Goal: Find specific page/section: Find specific page/section

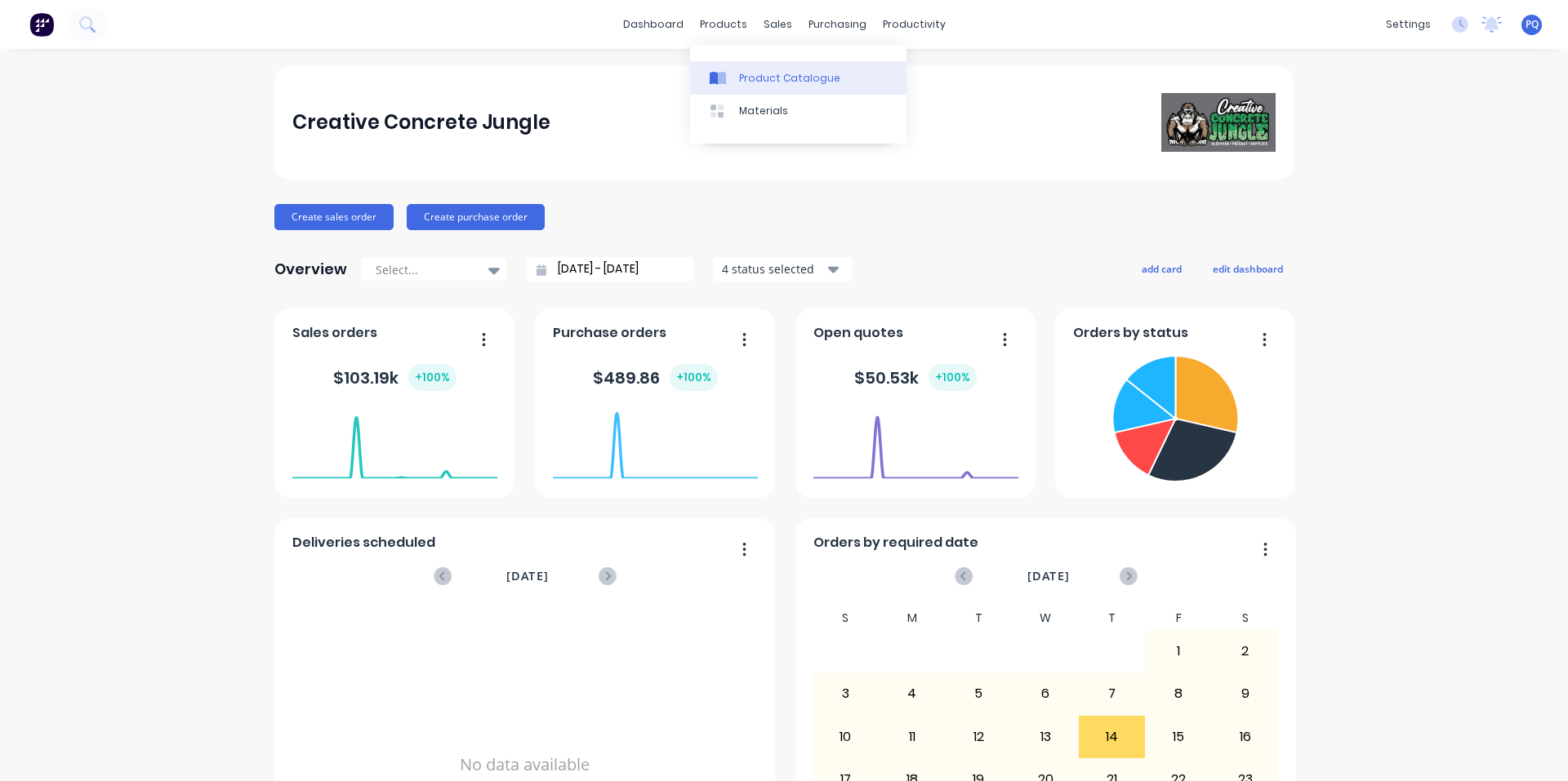
click at [720, 61] on link "Product Catalogue" at bounding box center [798, 78] width 217 height 33
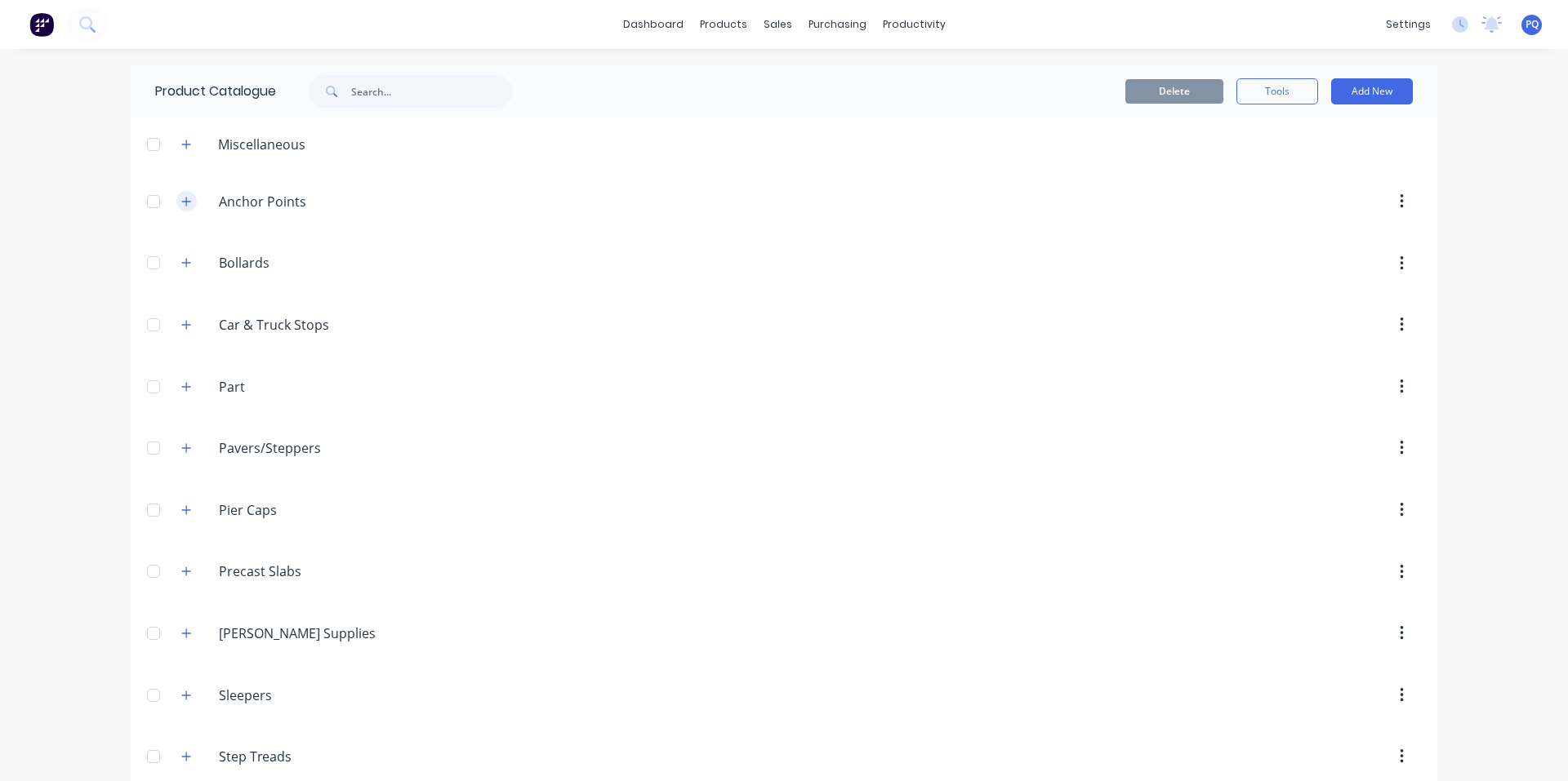
click at [176, 195] on button "button" at bounding box center [186, 201] width 21 height 21
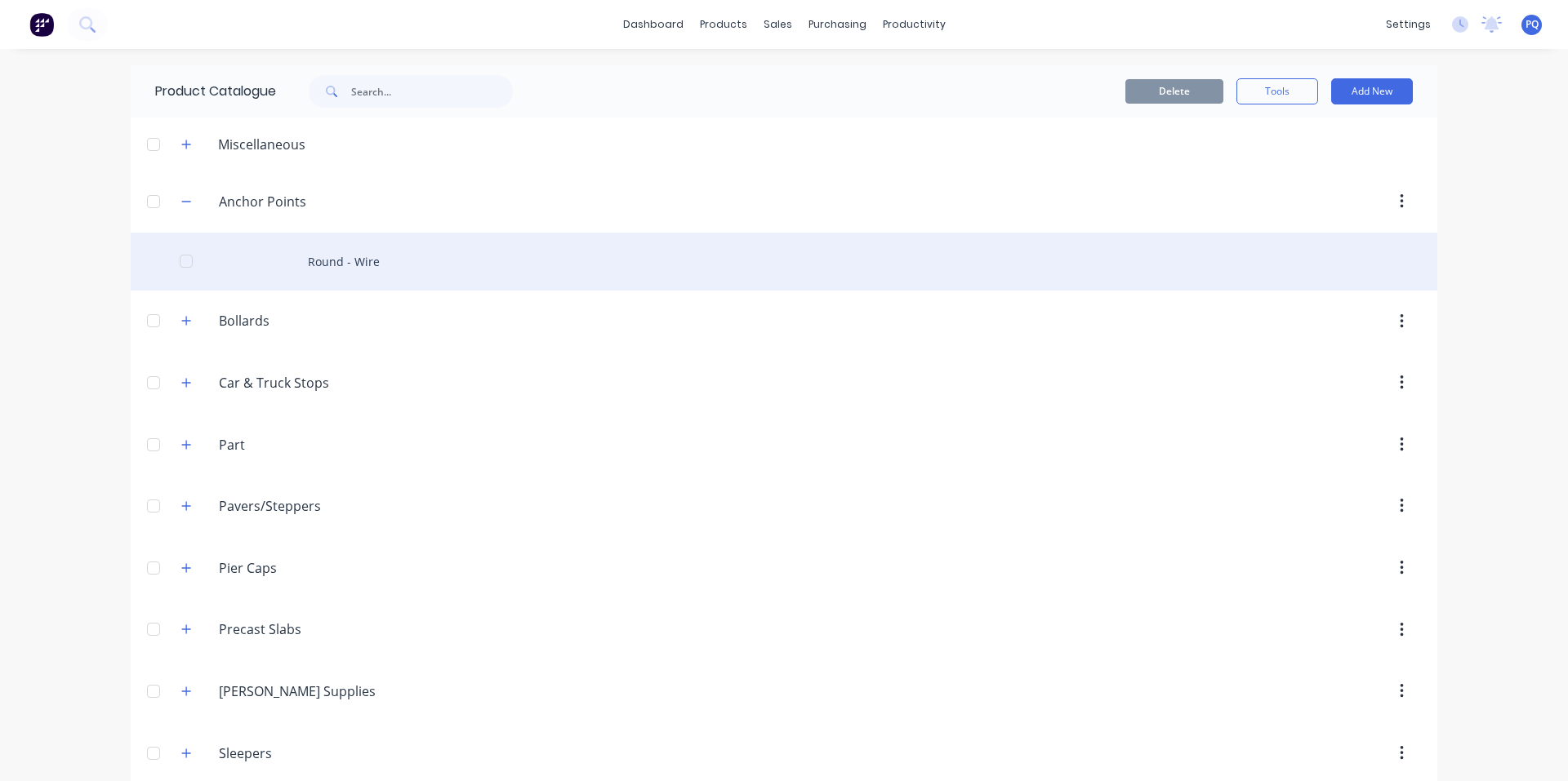
click at [283, 252] on div "Round - Wire" at bounding box center [784, 262] width 1307 height 58
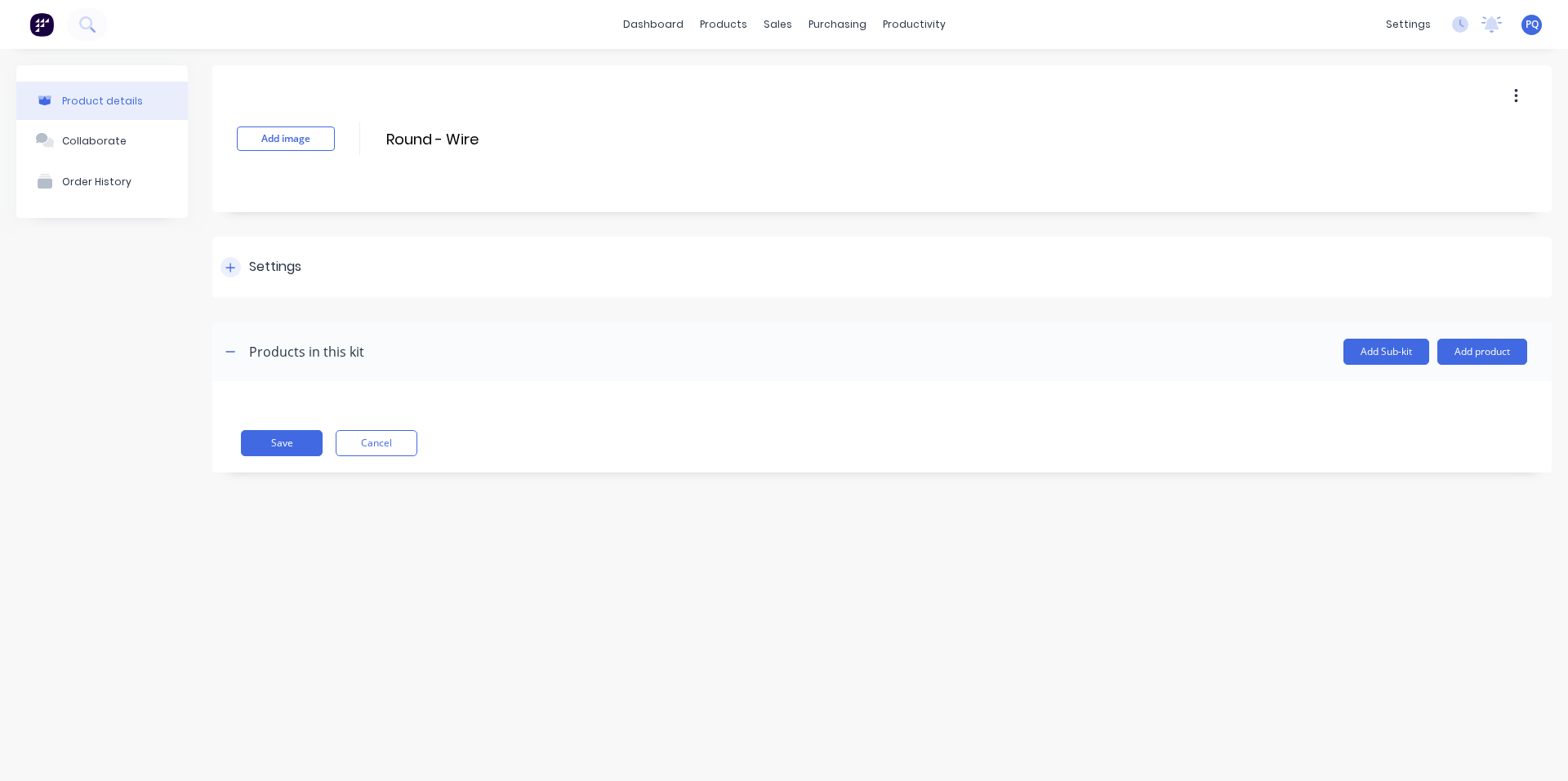
click at [283, 271] on div "Settings" at bounding box center [275, 267] width 52 height 21
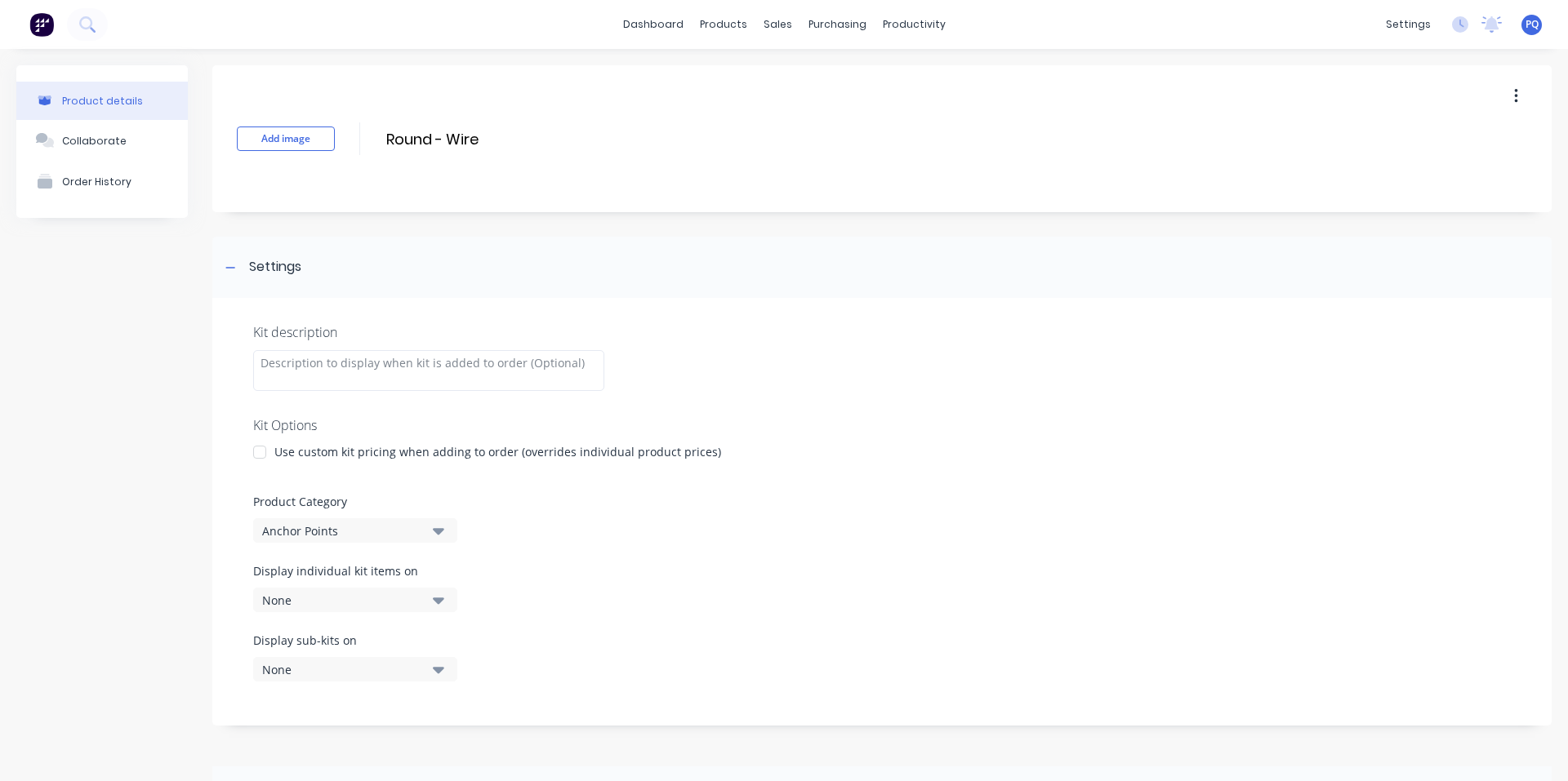
scroll to position [176, 0]
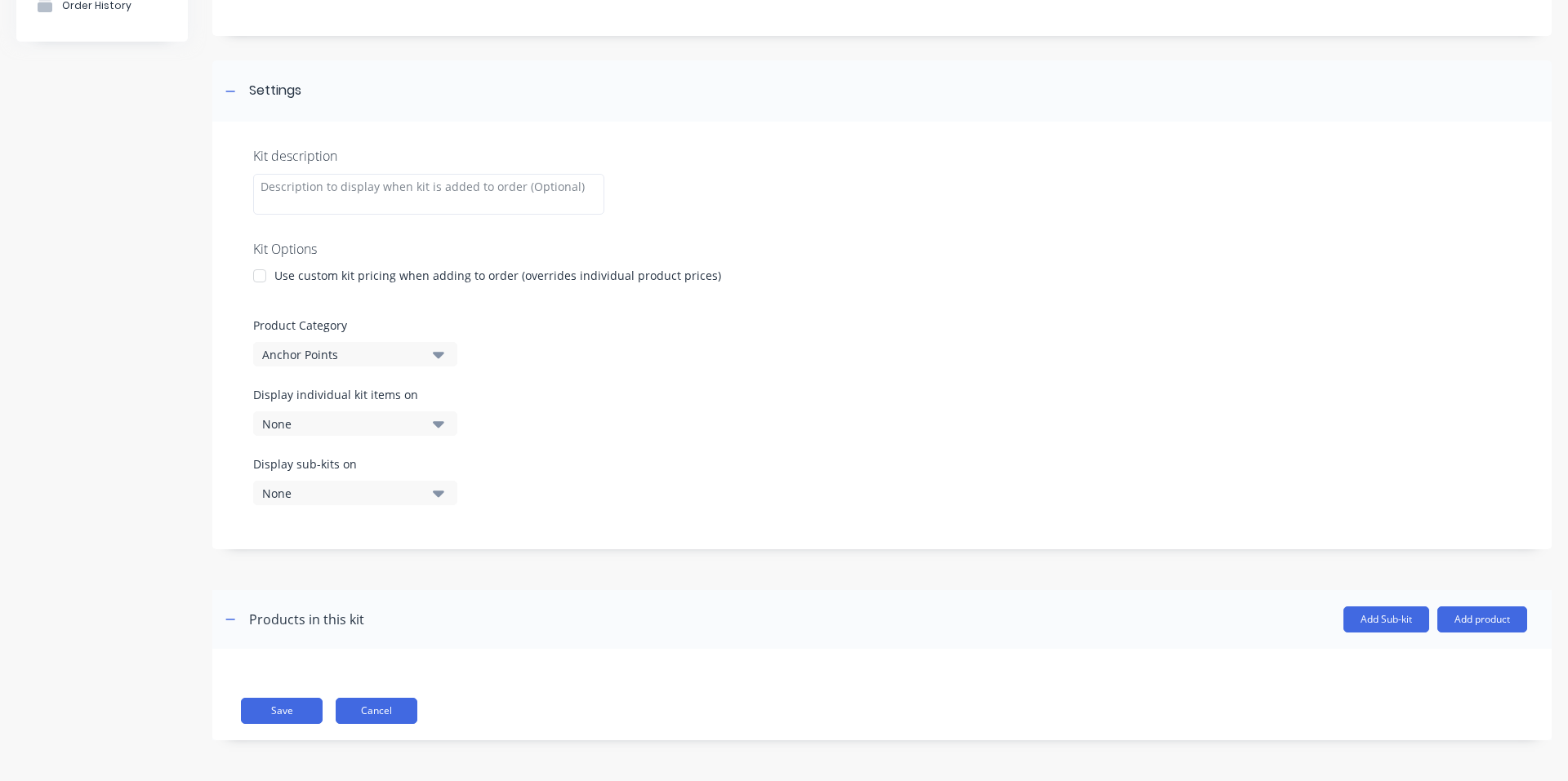
click at [405, 704] on button "Cancel" at bounding box center [377, 711] width 81 height 26
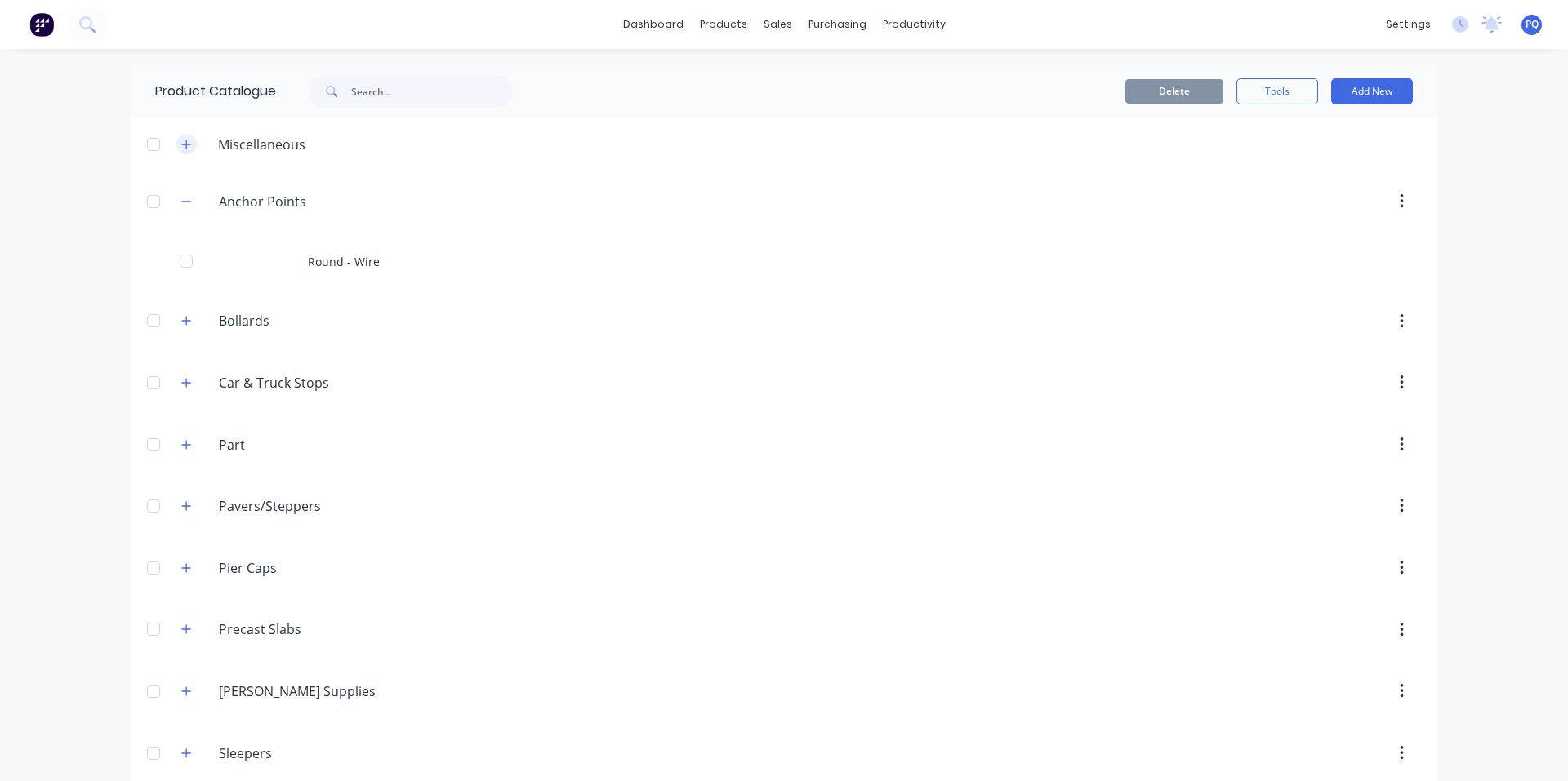
click at [182, 147] on icon "button" at bounding box center [186, 144] width 10 height 12
click at [186, 317] on button "button" at bounding box center [186, 321] width 21 height 21
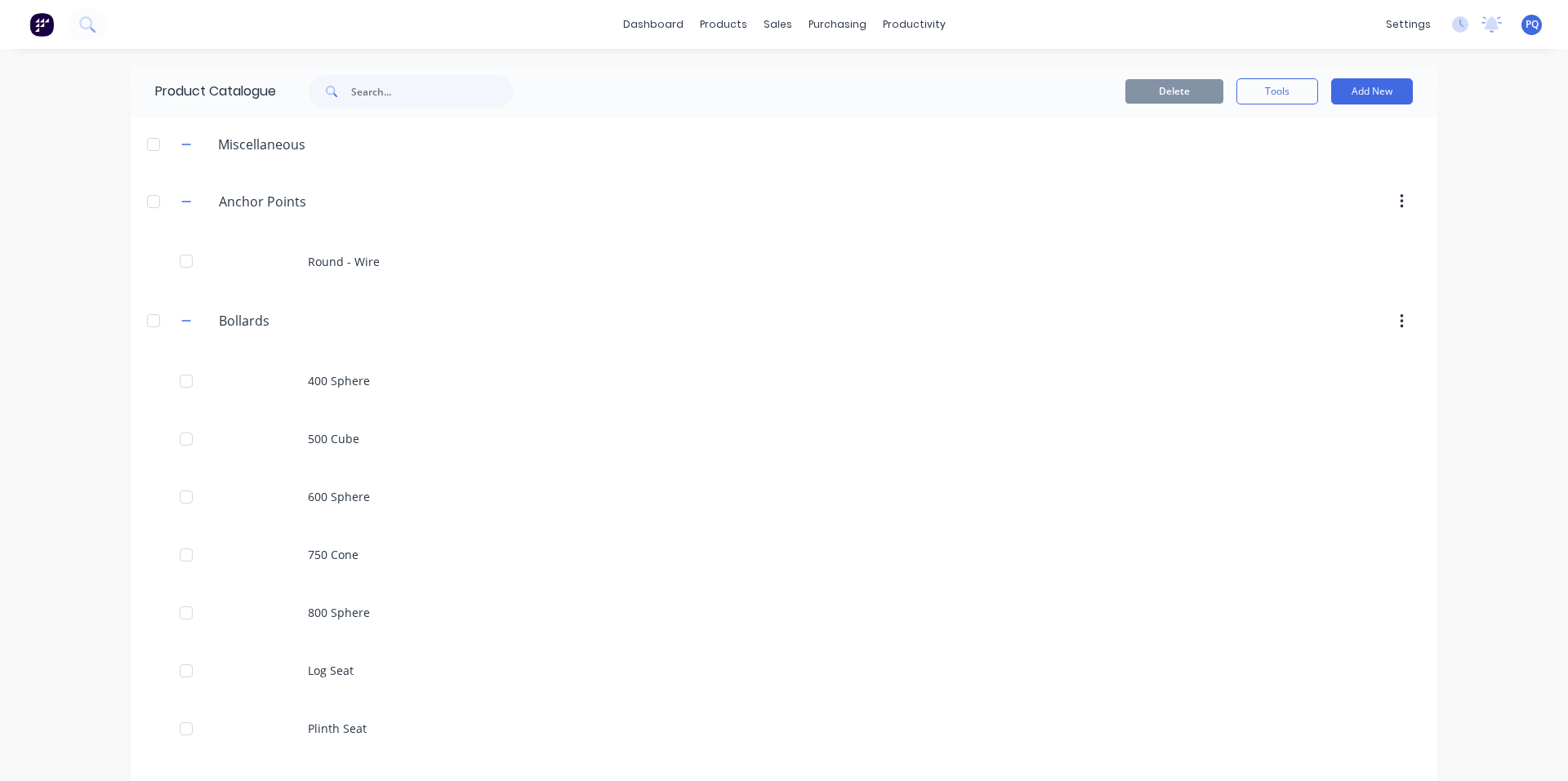
scroll to position [327, 0]
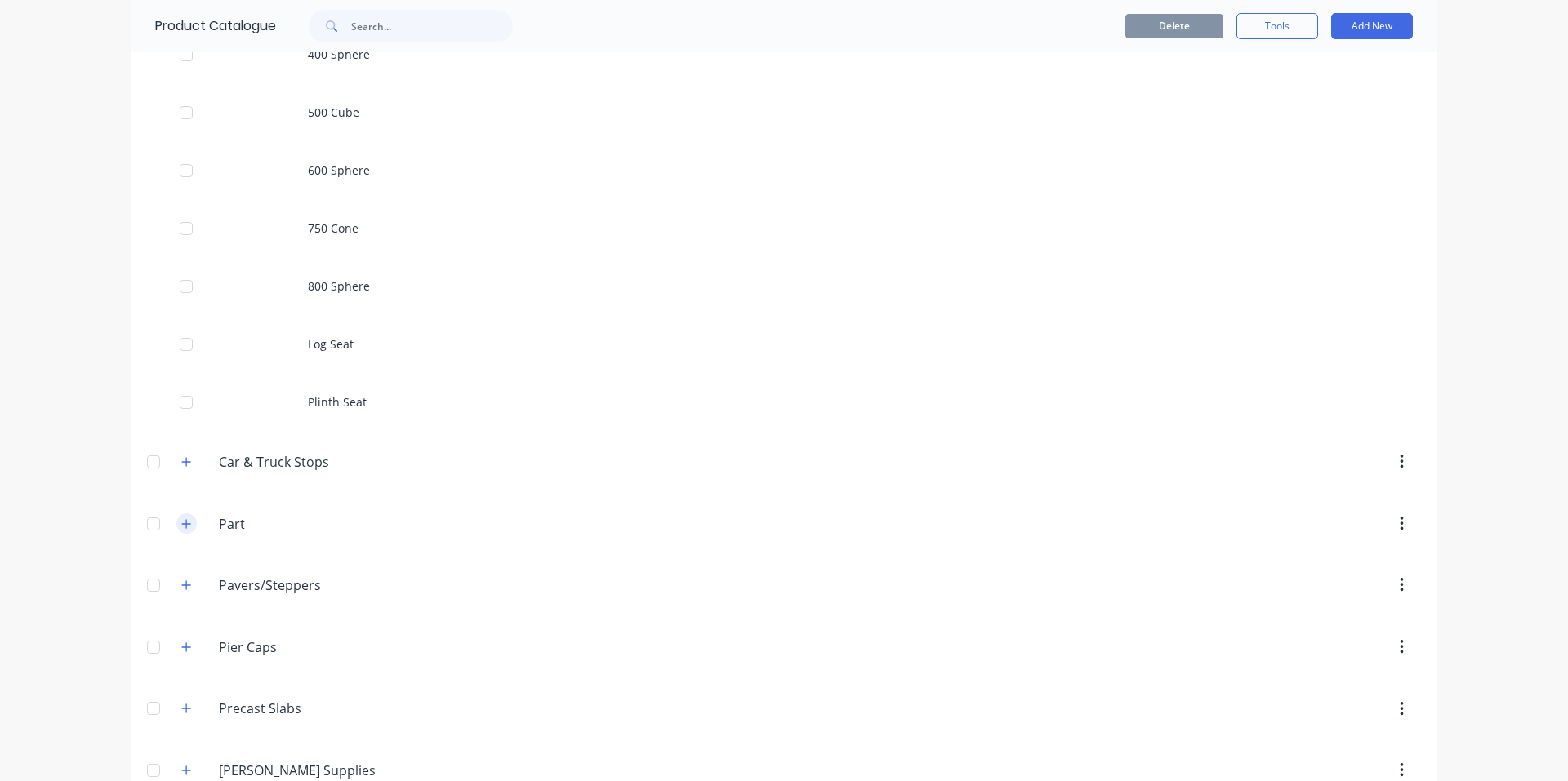
click at [183, 523] on icon "button" at bounding box center [186, 524] width 10 height 12
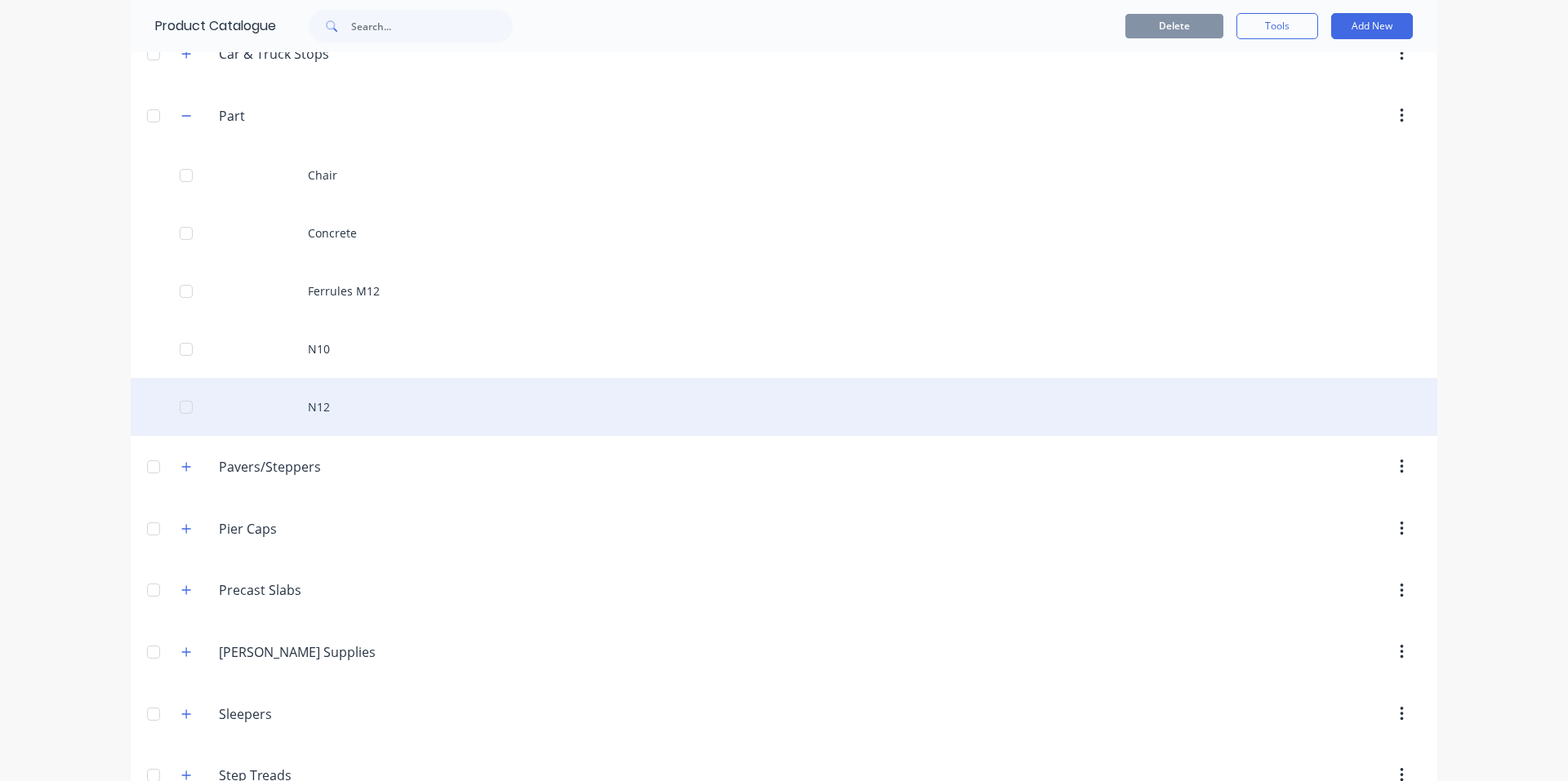
click at [363, 411] on div "N12" at bounding box center [784, 407] width 1307 height 58
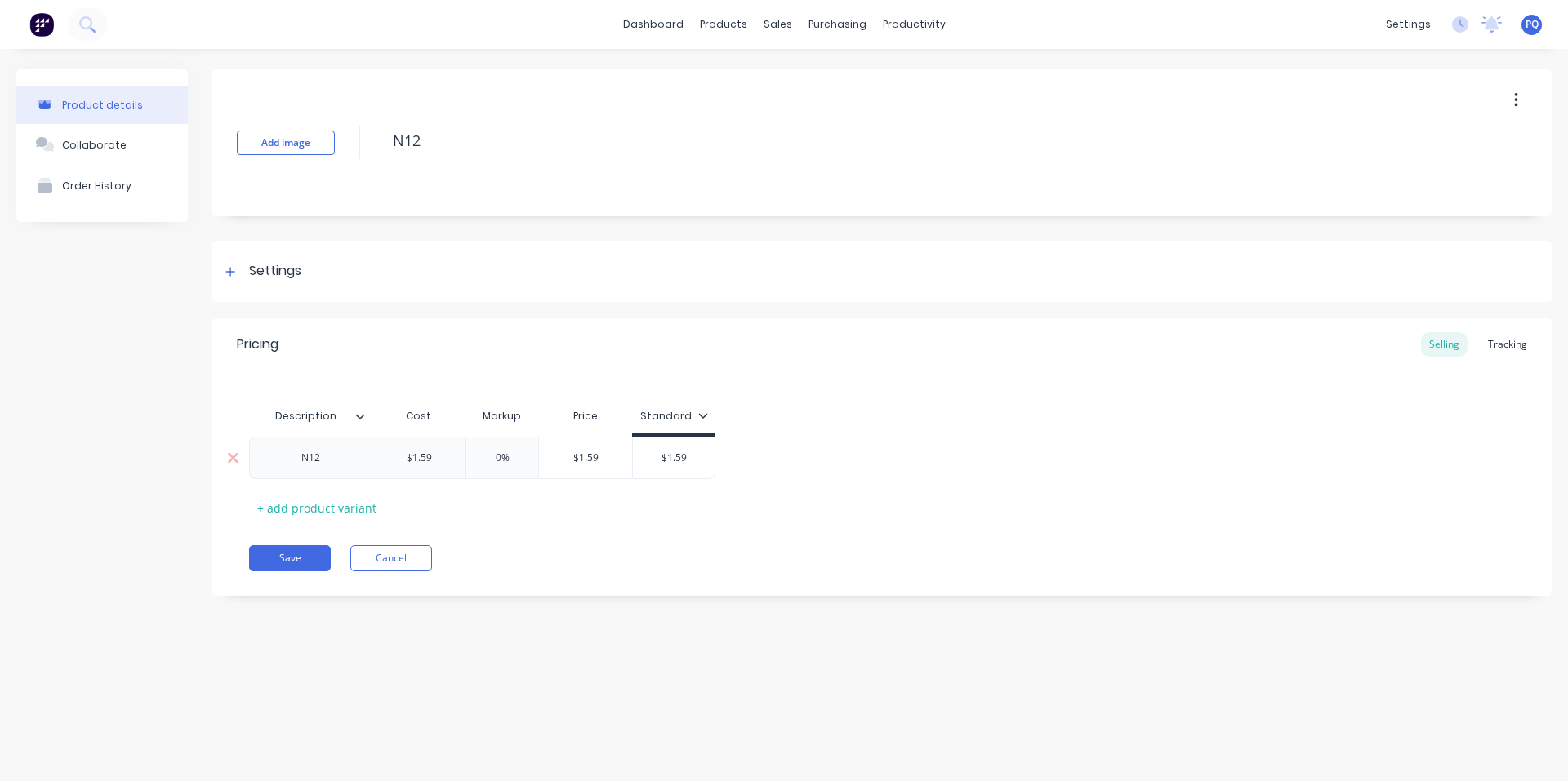
type textarea "x"
click at [735, 75] on div at bounding box center [727, 79] width 24 height 14
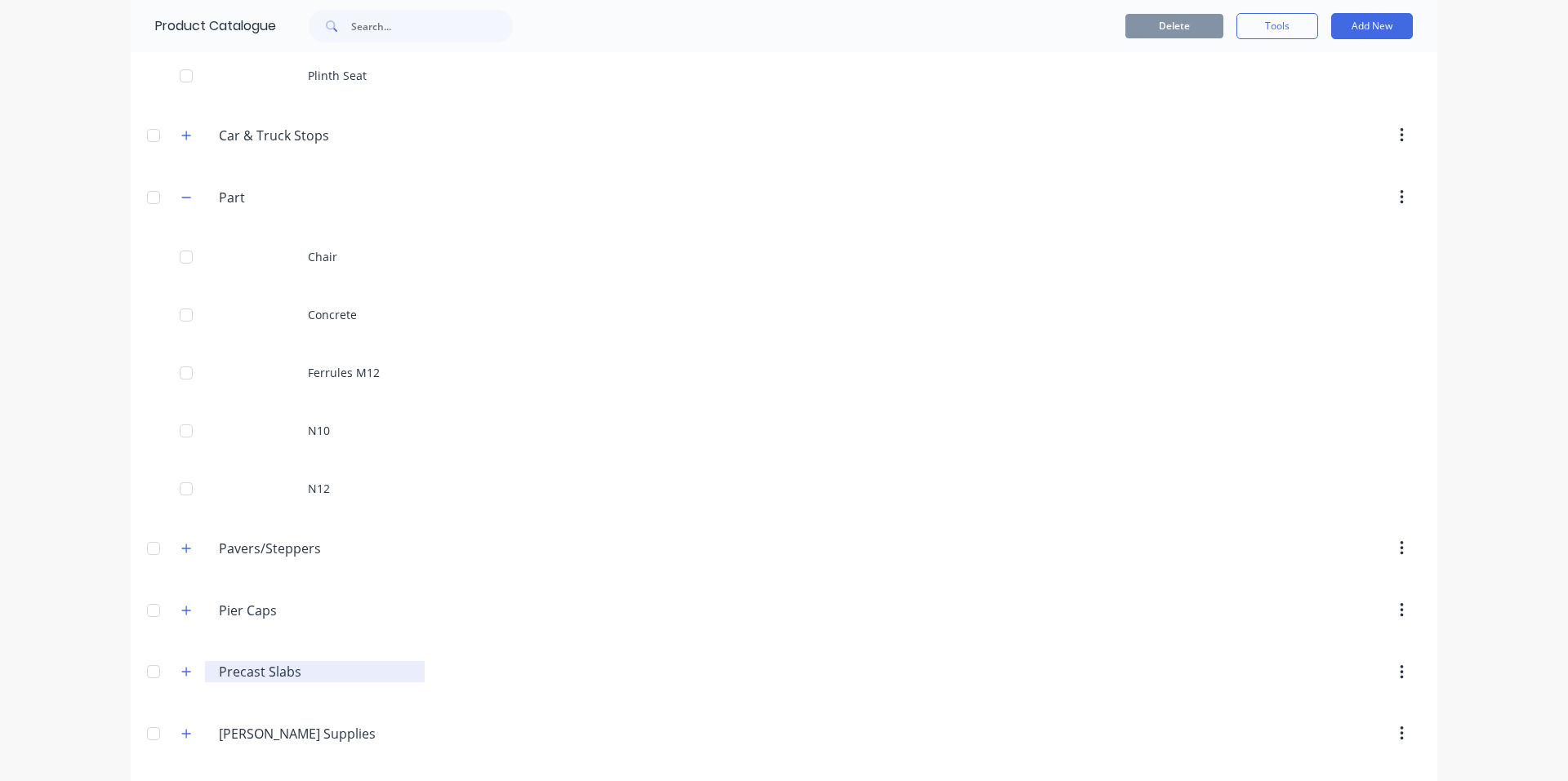
scroll to position [776, 0]
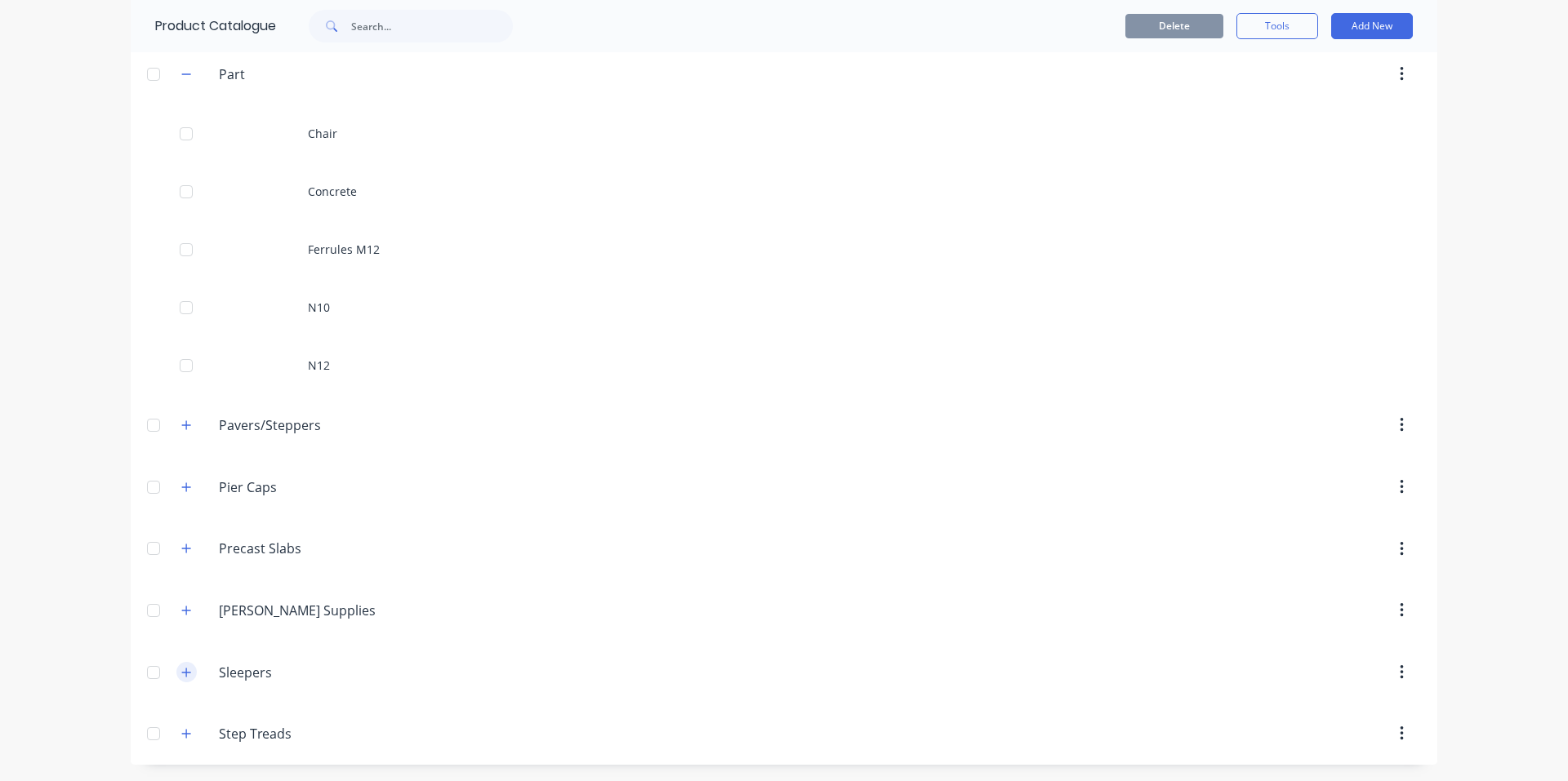
click at [183, 675] on icon "button" at bounding box center [186, 673] width 10 height 12
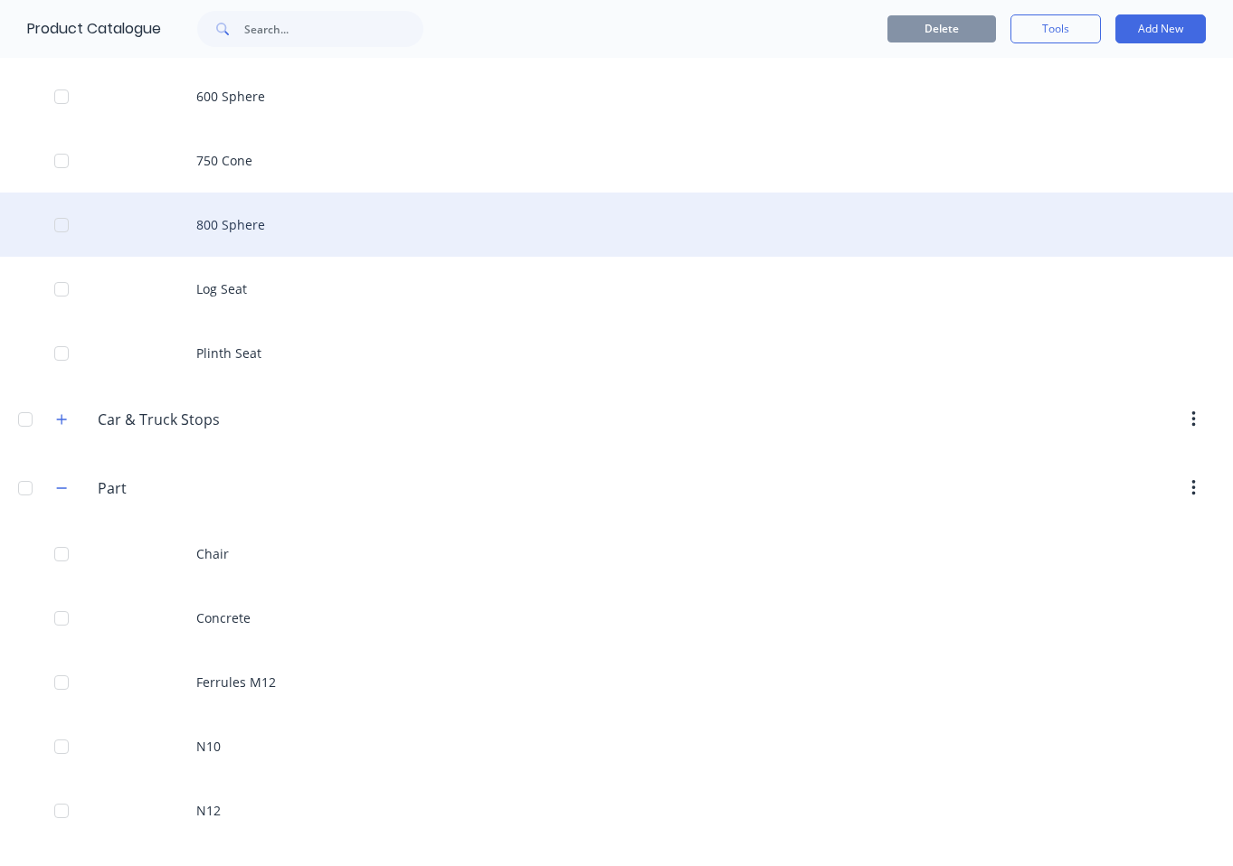
scroll to position [0, 0]
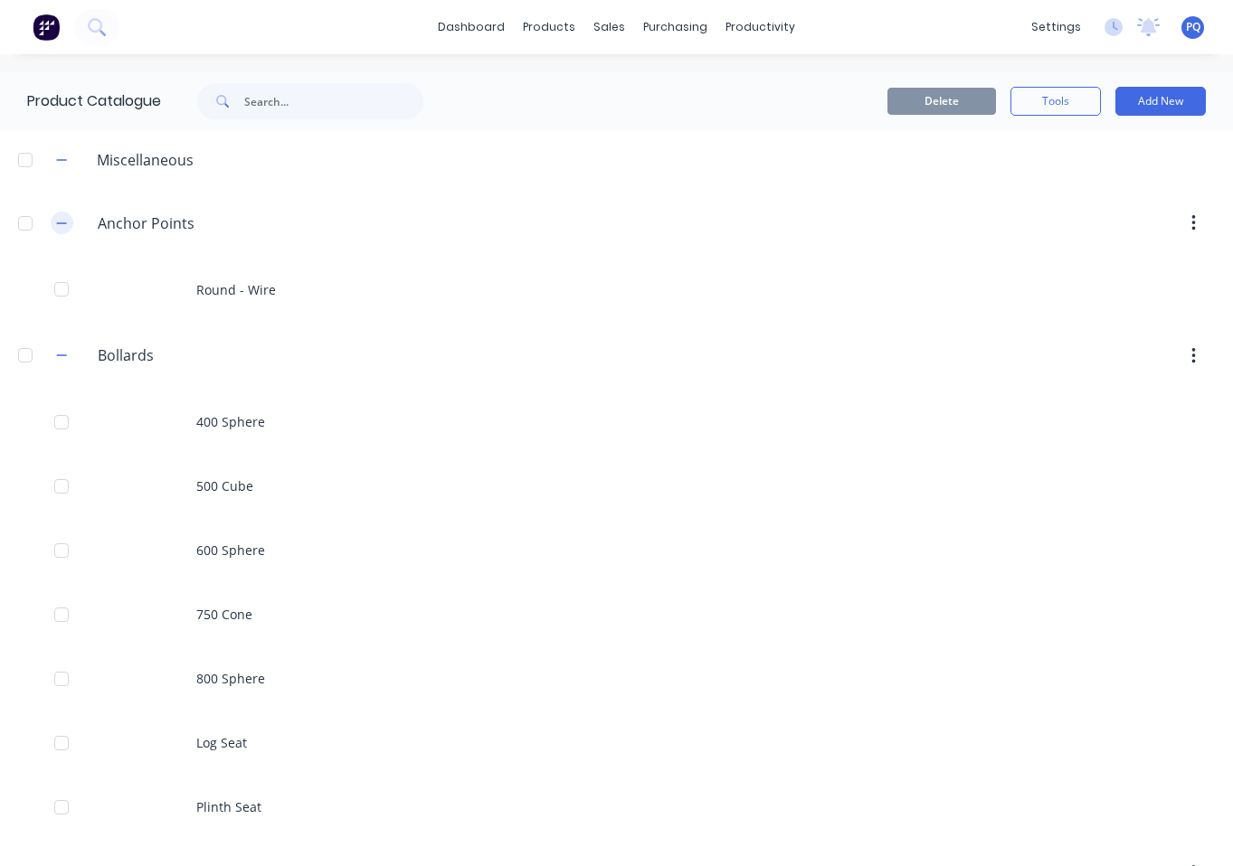
click at [57, 221] on icon "button" at bounding box center [61, 223] width 11 height 13
click at [61, 156] on icon "button" at bounding box center [61, 160] width 11 height 13
drag, startPoint x: 55, startPoint y: 289, endPoint x: 124, endPoint y: 352, distance: 92.8
click at [56, 289] on button "button" at bounding box center [62, 291] width 23 height 23
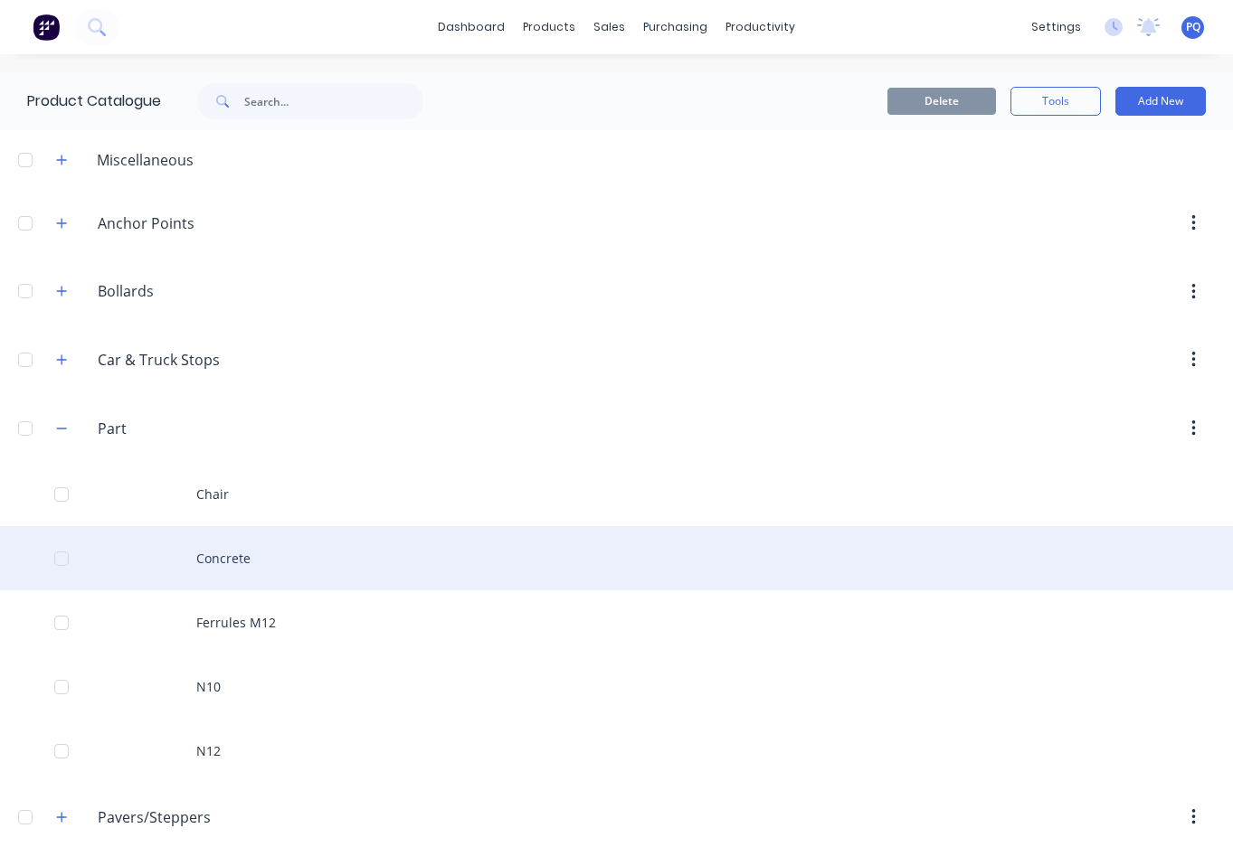
scroll to position [90, 0]
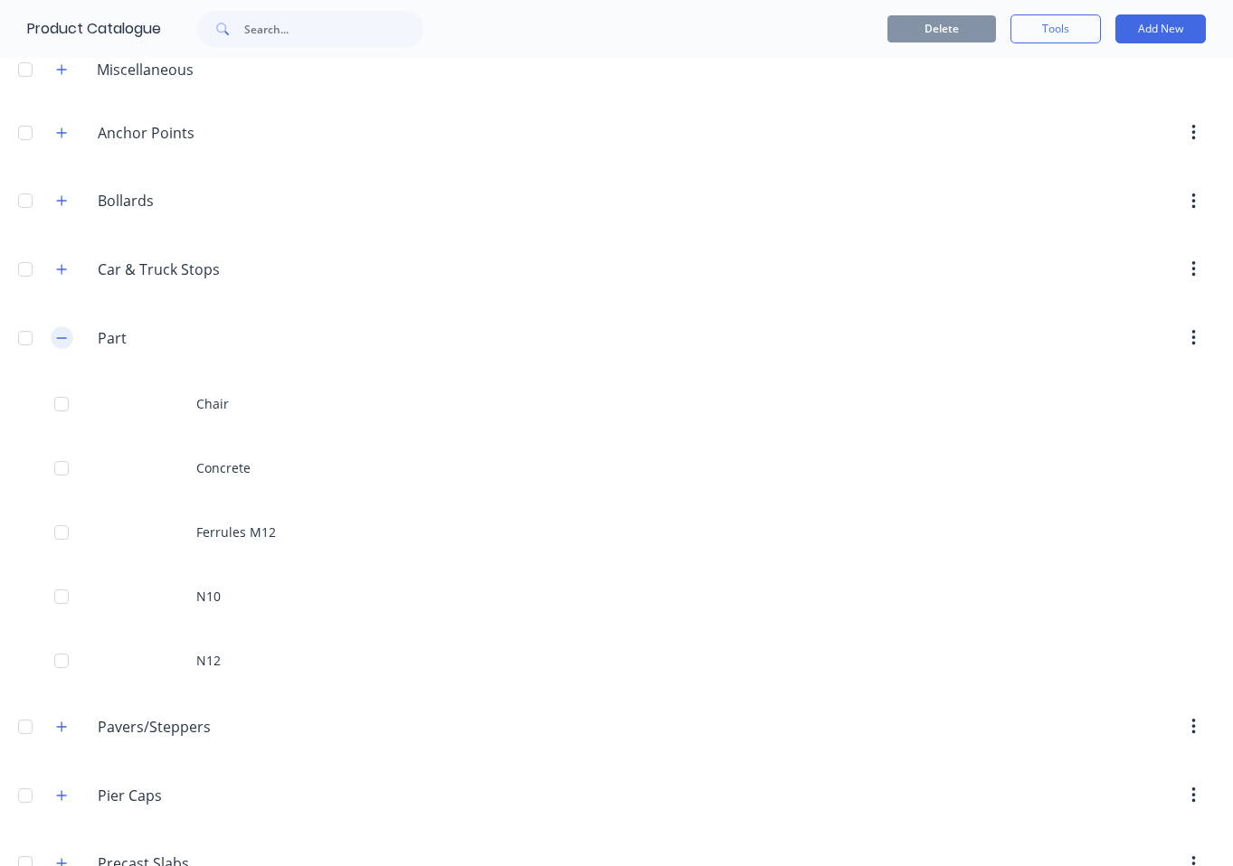
click at [62, 339] on icon "button" at bounding box center [61, 338] width 11 height 13
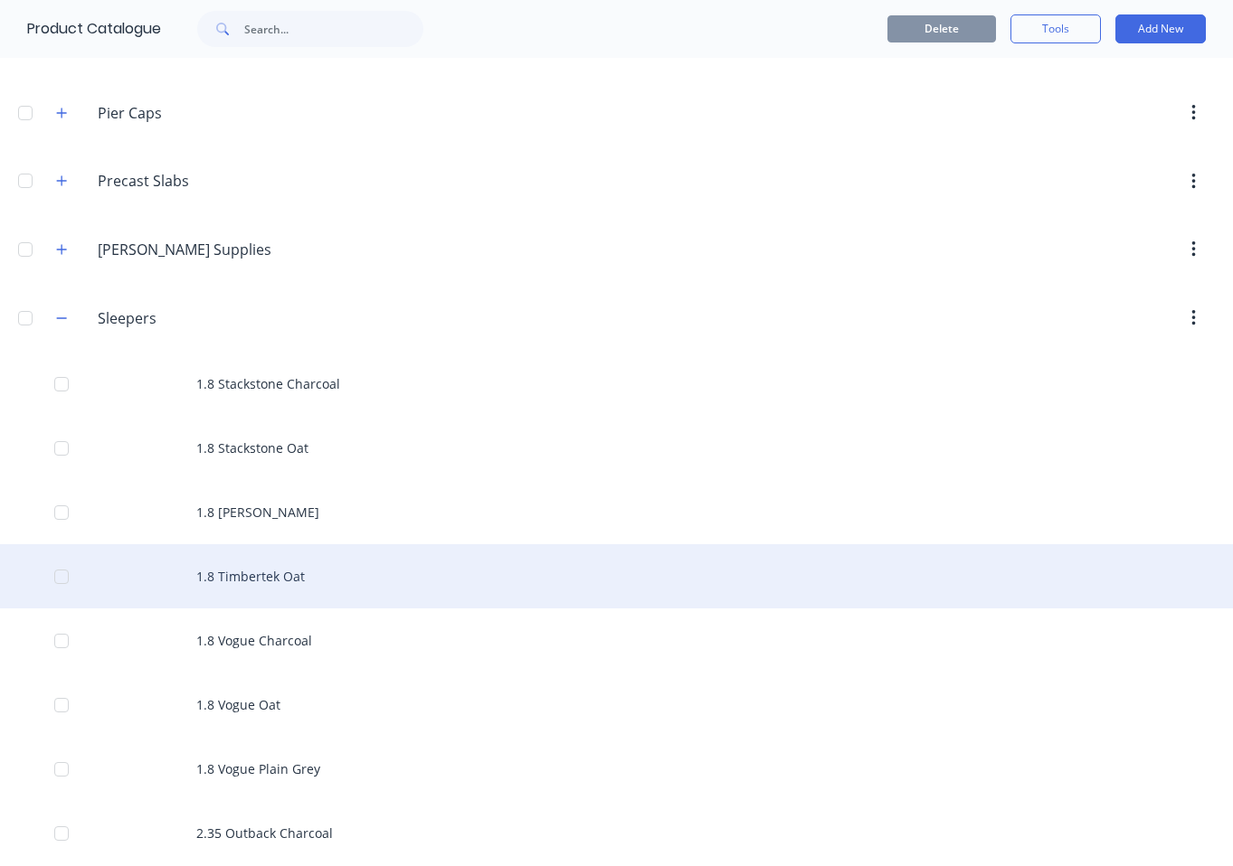
scroll to position [543, 0]
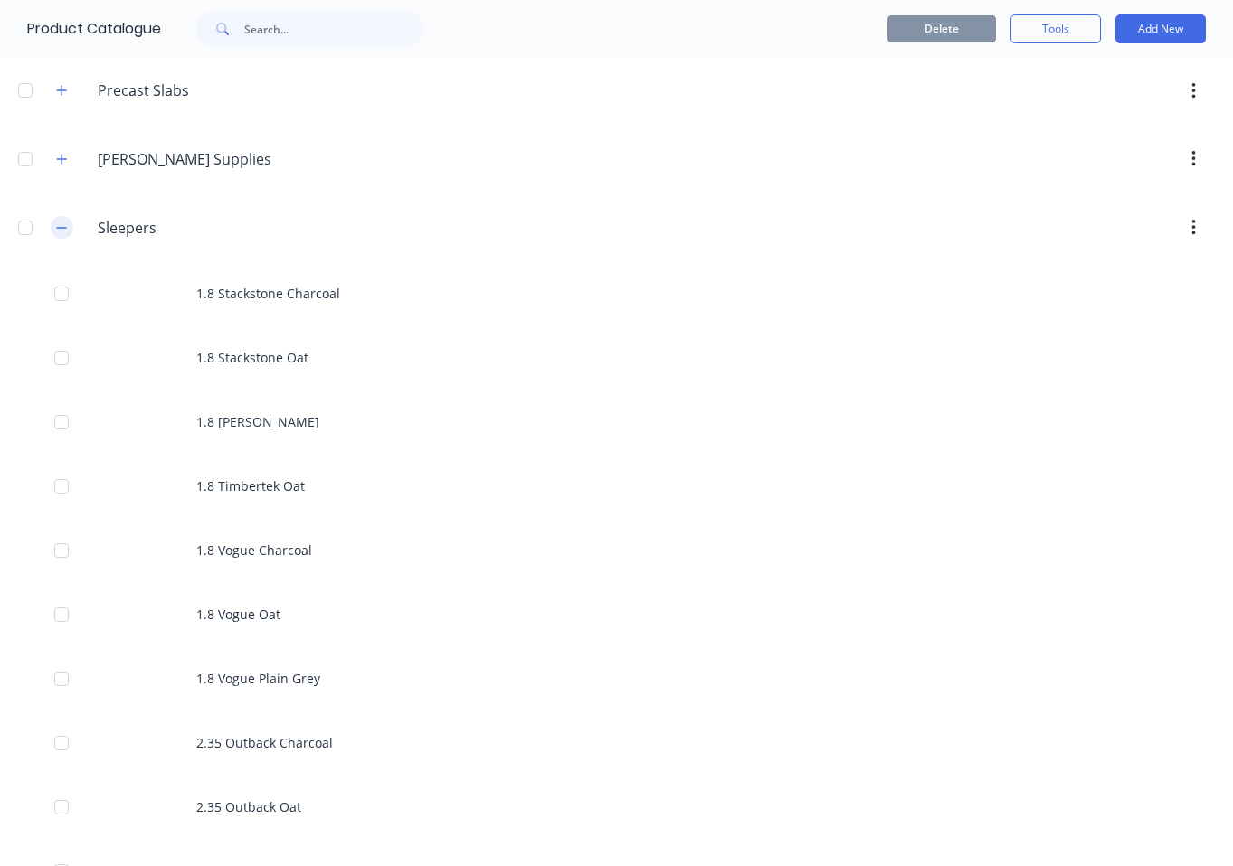
click at [64, 230] on icon "button" at bounding box center [61, 228] width 11 height 13
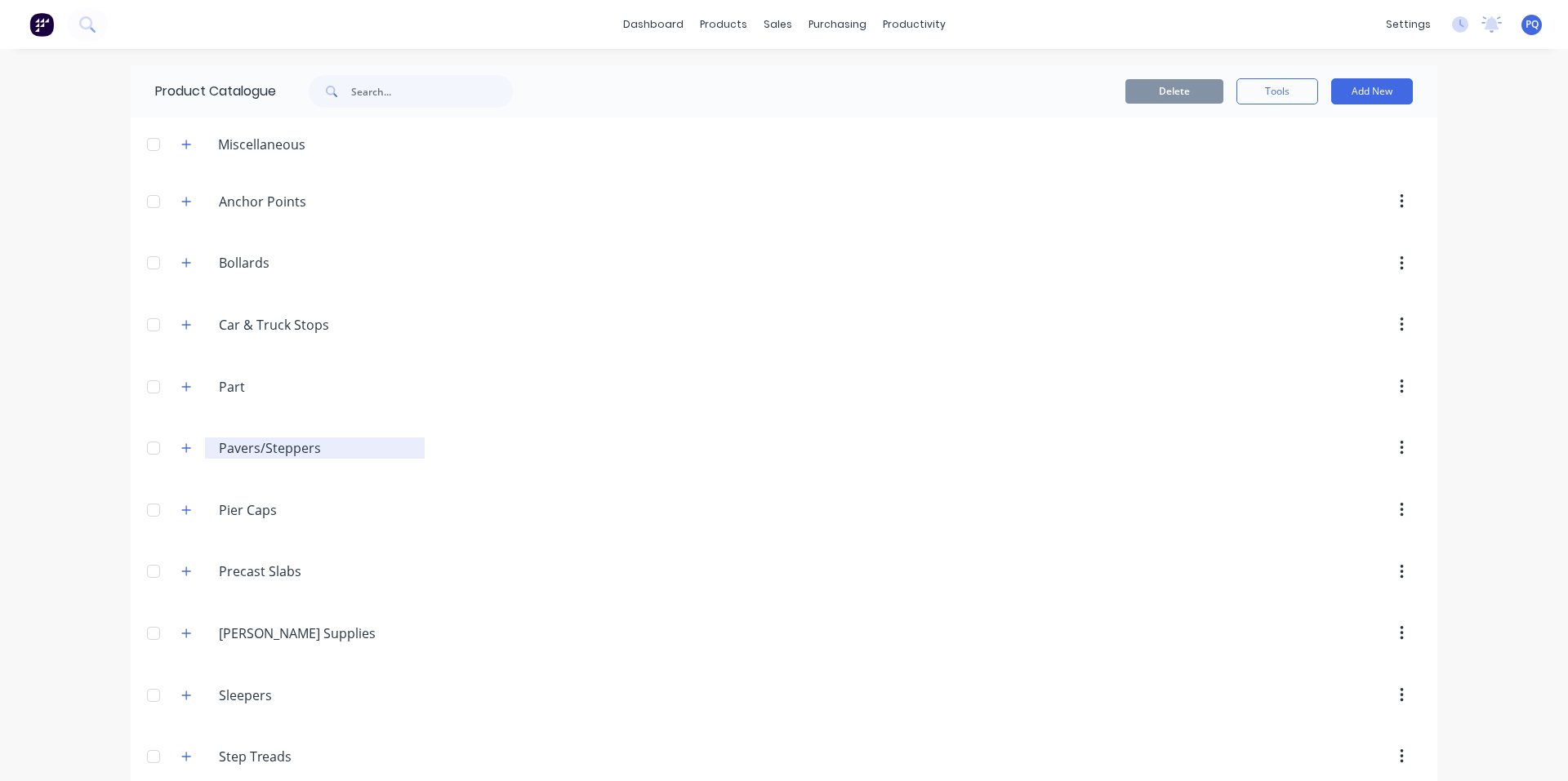
scroll to position [23, 0]
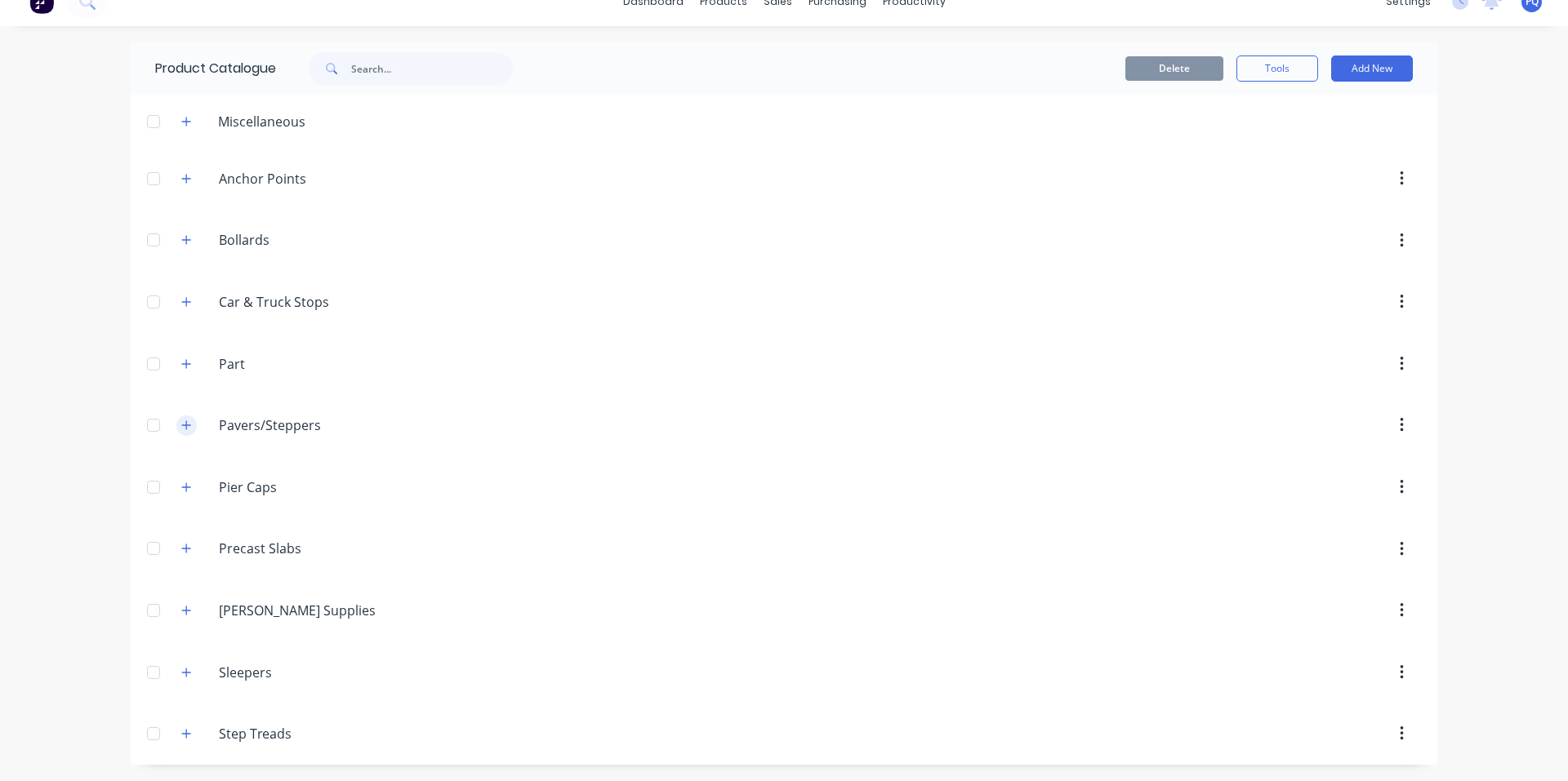
click at [182, 430] on icon "button" at bounding box center [186, 425] width 10 height 12
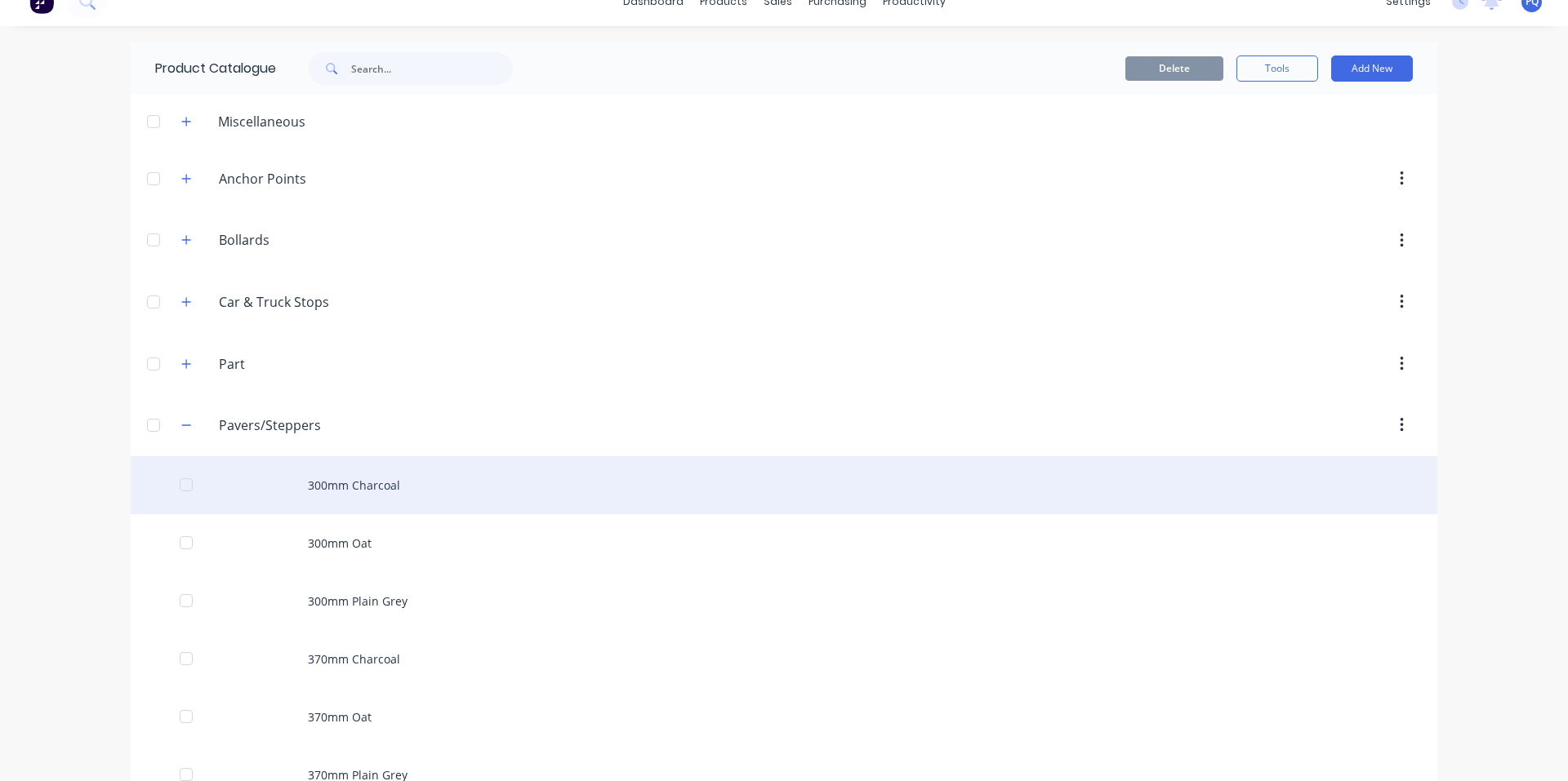
click at [348, 497] on div "300mm Charcoal" at bounding box center [784, 486] width 1307 height 58
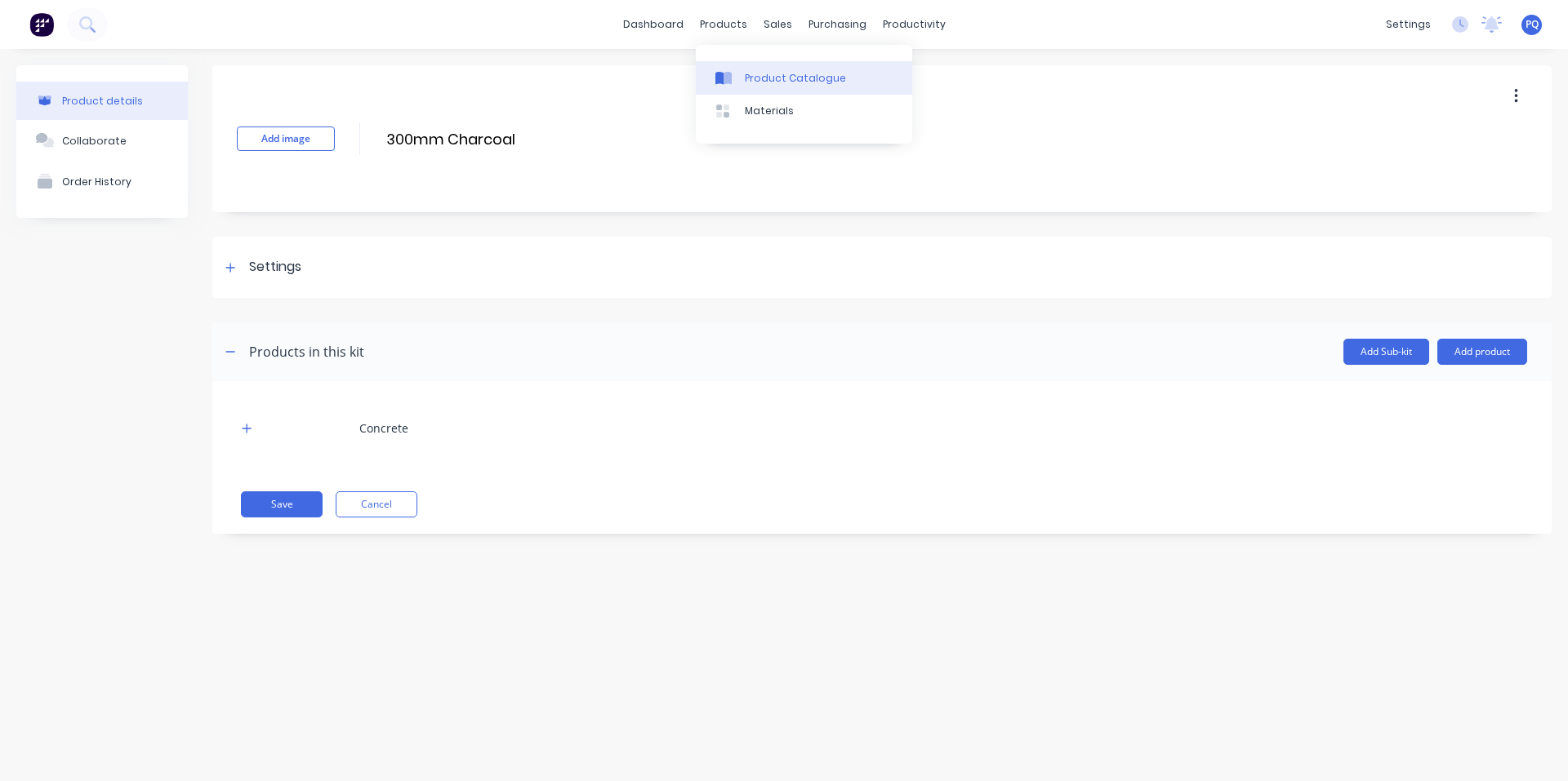
click at [722, 71] on icon at bounding box center [723, 79] width 16 height 14
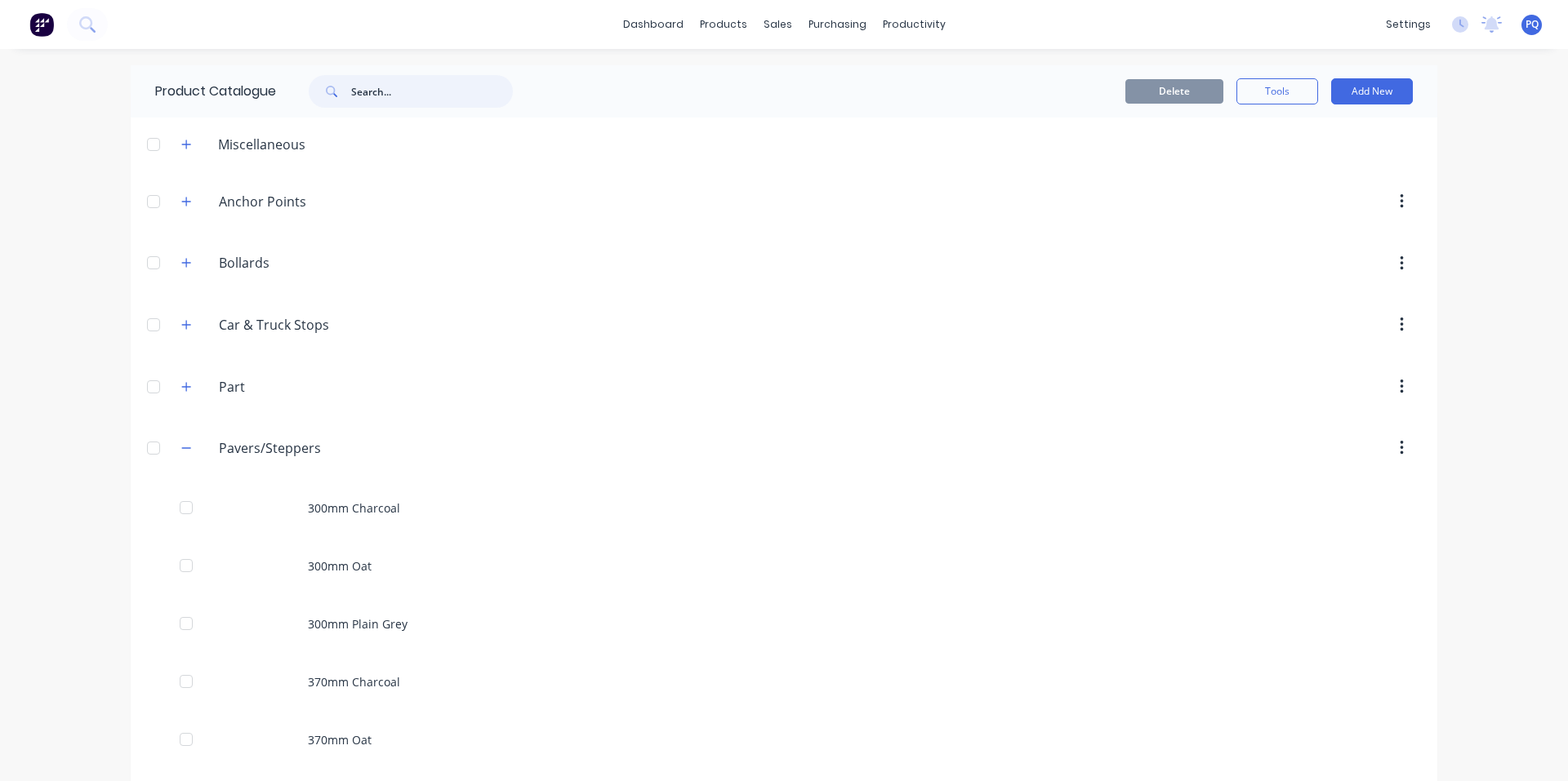
click at [472, 94] on input "text" at bounding box center [432, 91] width 162 height 33
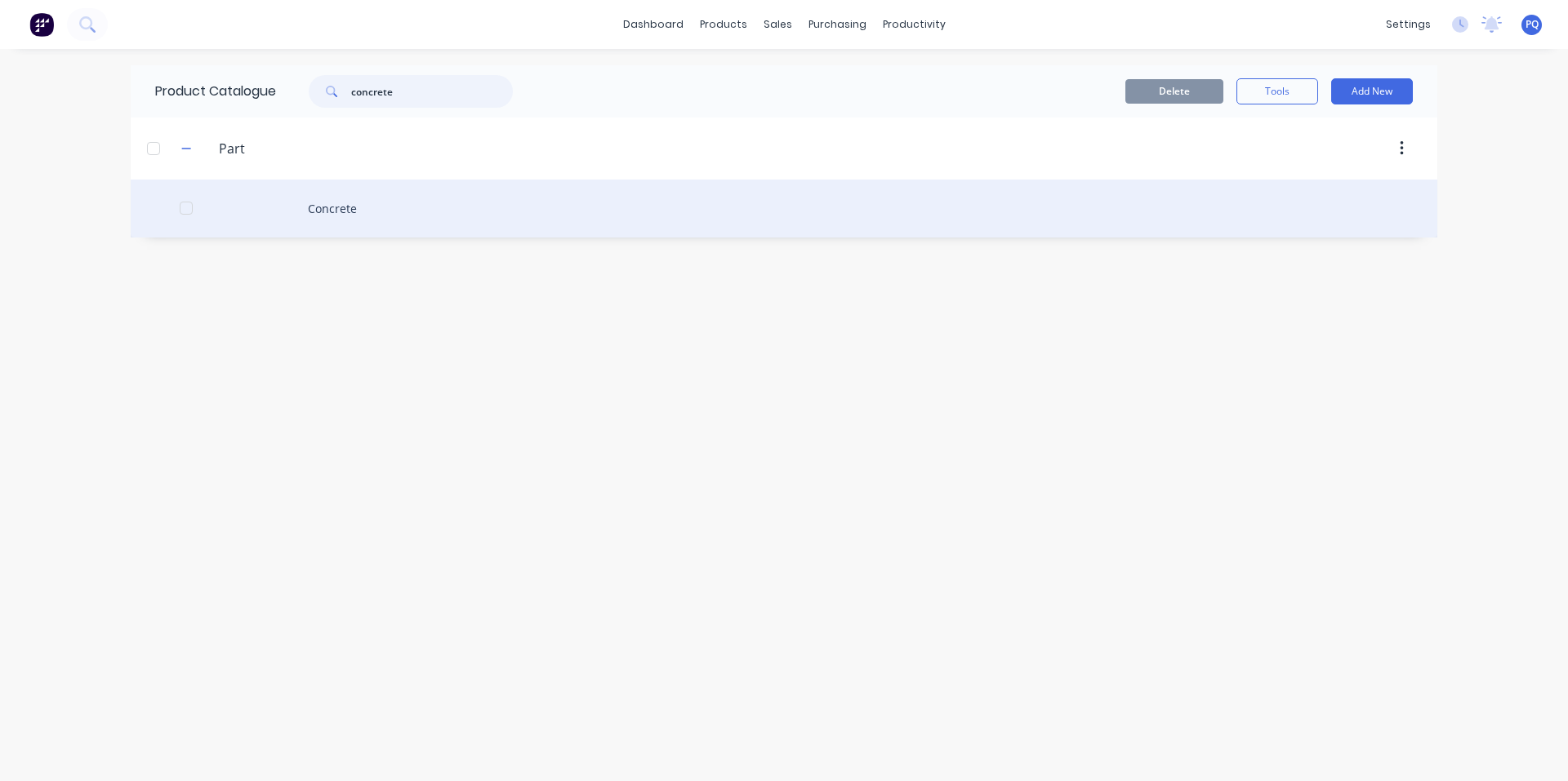
type input "concrete"
click at [398, 199] on div "Concrete" at bounding box center [784, 209] width 1307 height 58
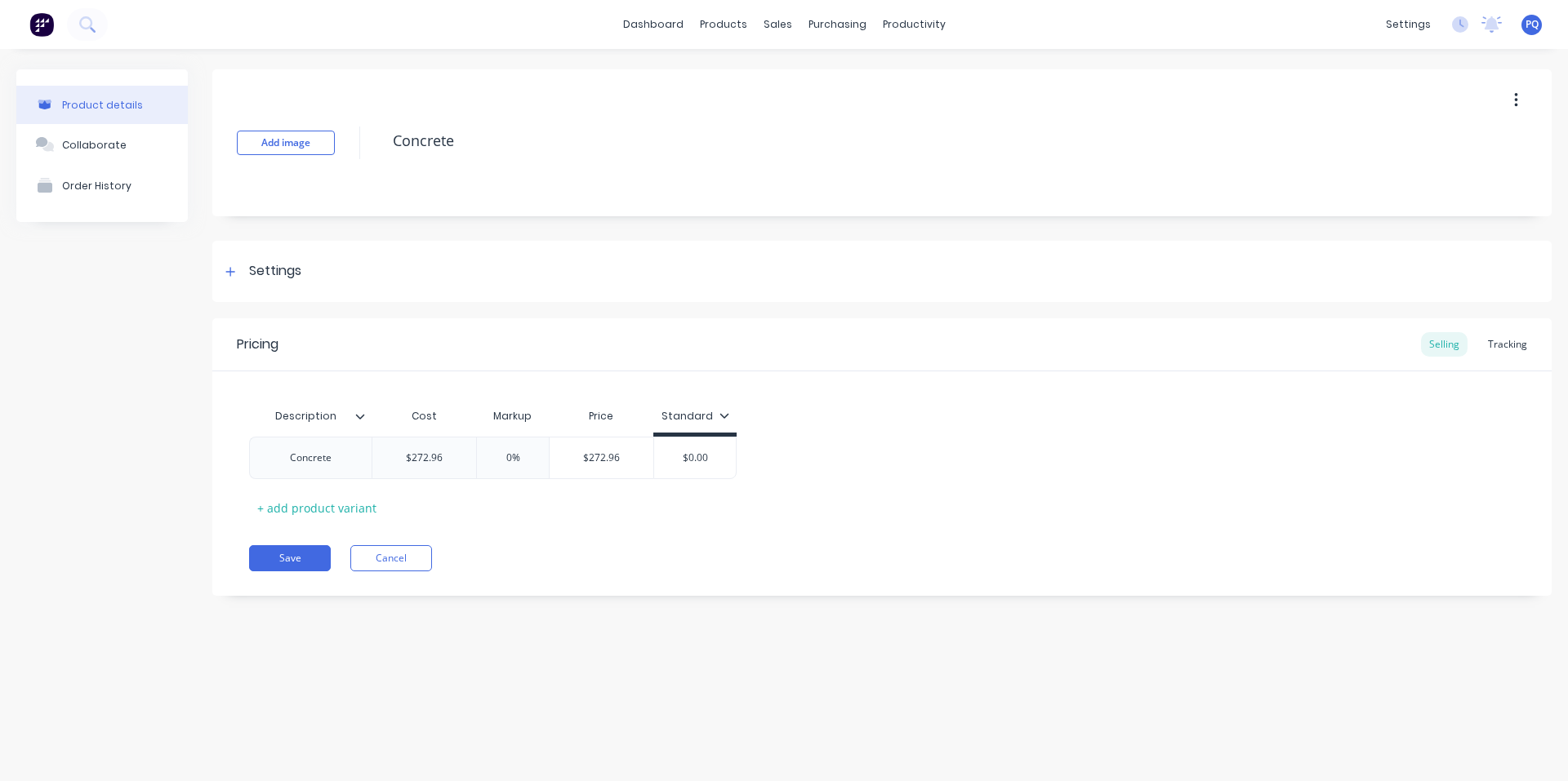
type textarea "x"
click at [728, 87] on link "Product Catalogue" at bounding box center [804, 78] width 217 height 33
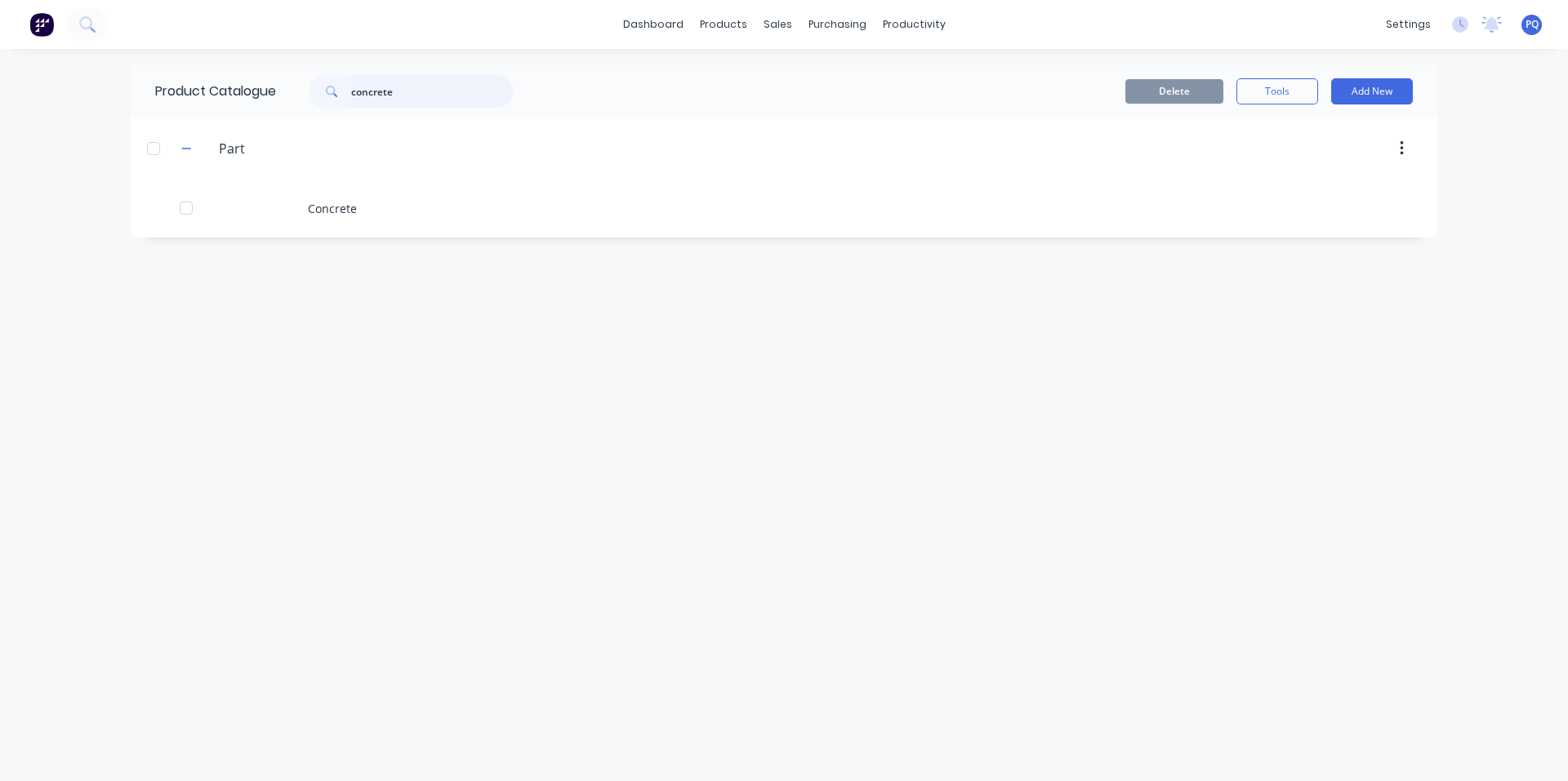
drag, startPoint x: 441, startPoint y: 99, endPoint x: 337, endPoint y: 102, distance: 104.0
click at [337, 102] on div "concrete" at bounding box center [411, 91] width 204 height 33
click at [391, 94] on input "sl" at bounding box center [432, 91] width 162 height 33
drag, startPoint x: 363, startPoint y: 81, endPoint x: 309, endPoint y: 92, distance: 55.1
click at [315, 86] on div "sl" at bounding box center [411, 91] width 204 height 33
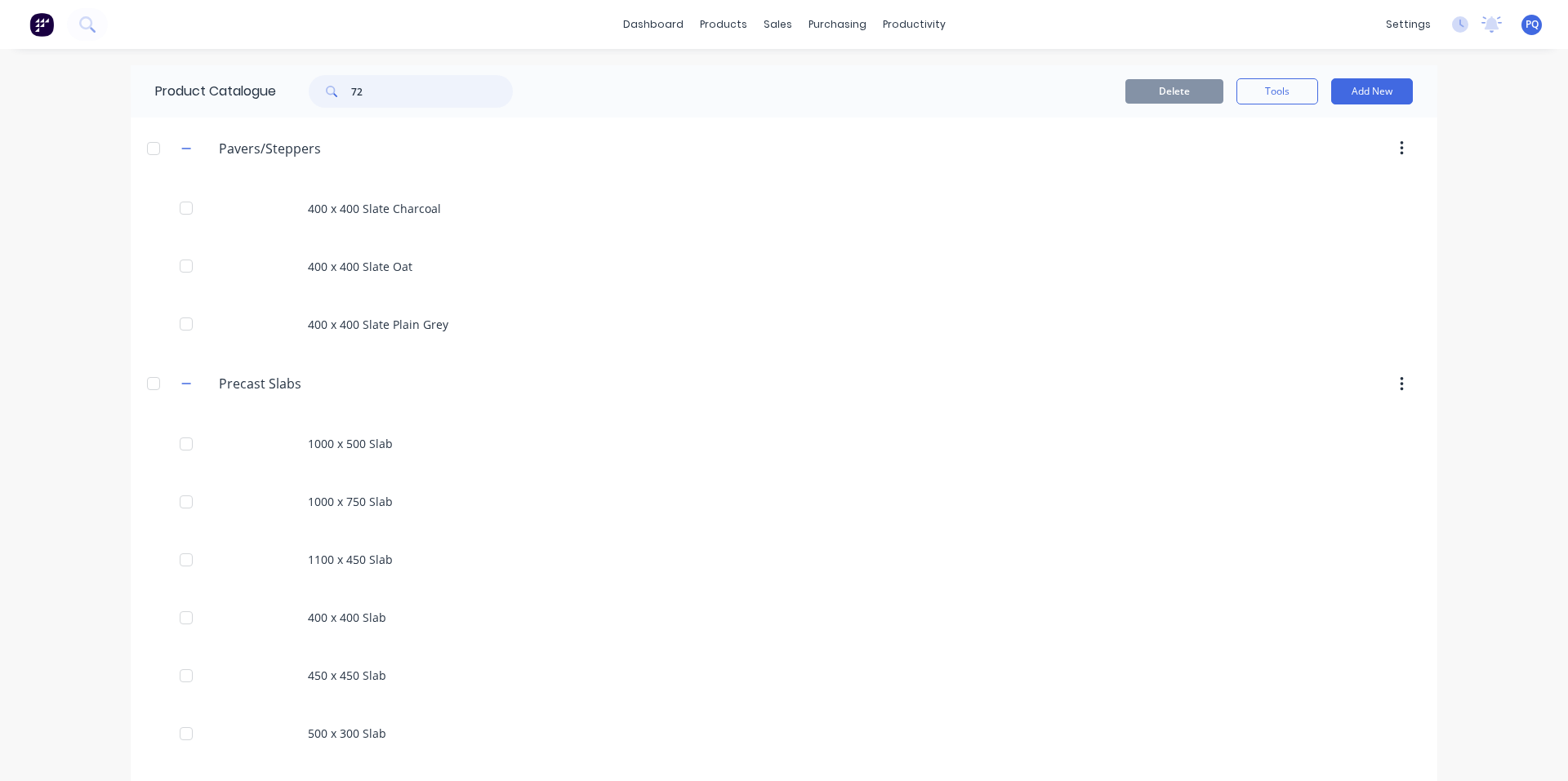
type input "72"
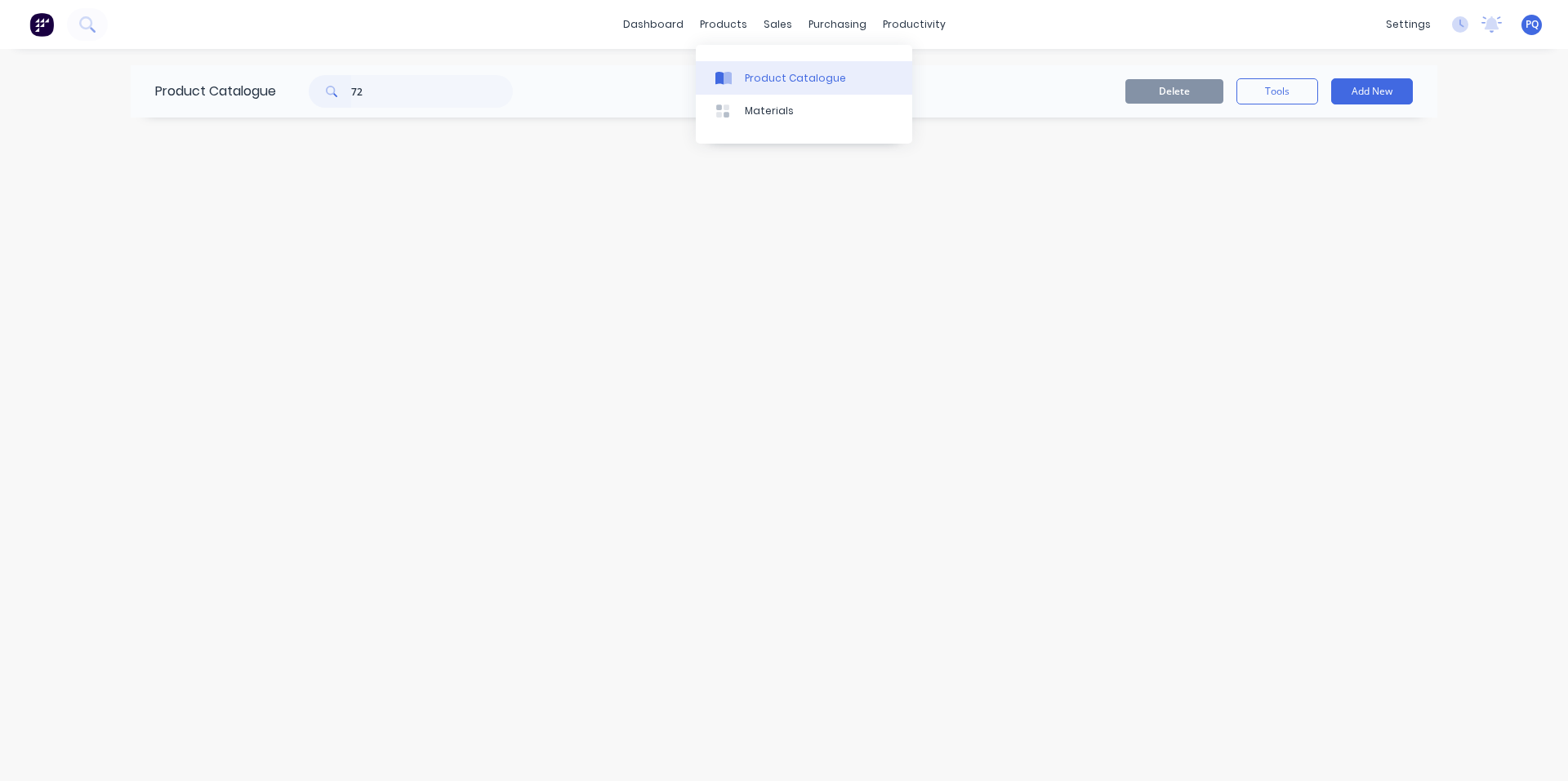
click at [730, 67] on link "Product Catalogue" at bounding box center [804, 78] width 217 height 33
drag, startPoint x: 345, startPoint y: 105, endPoint x: 321, endPoint y: 104, distance: 24.0
click at [322, 105] on div "72" at bounding box center [411, 91] width 204 height 33
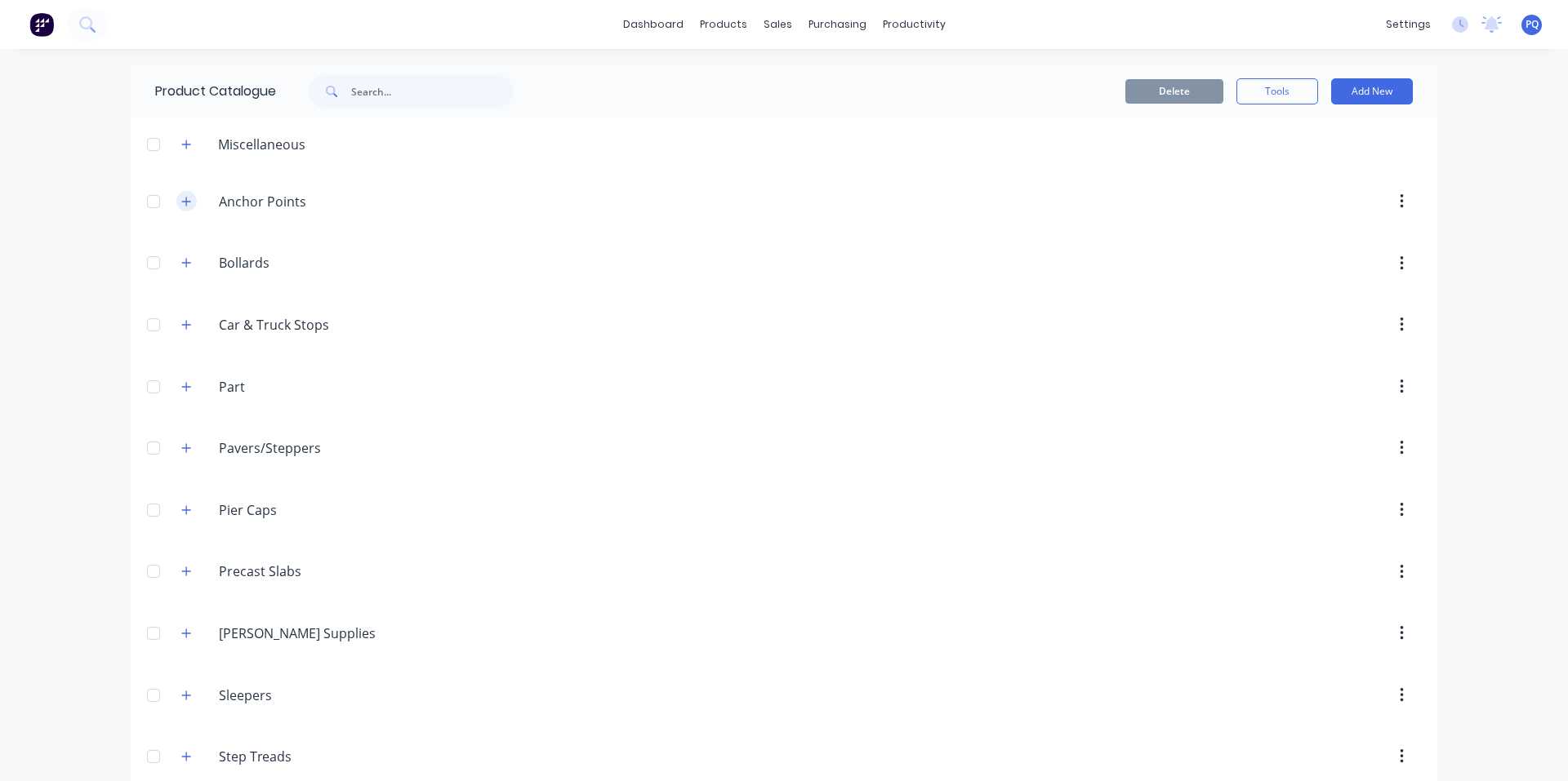
click at [183, 202] on icon "button" at bounding box center [186, 201] width 10 height 12
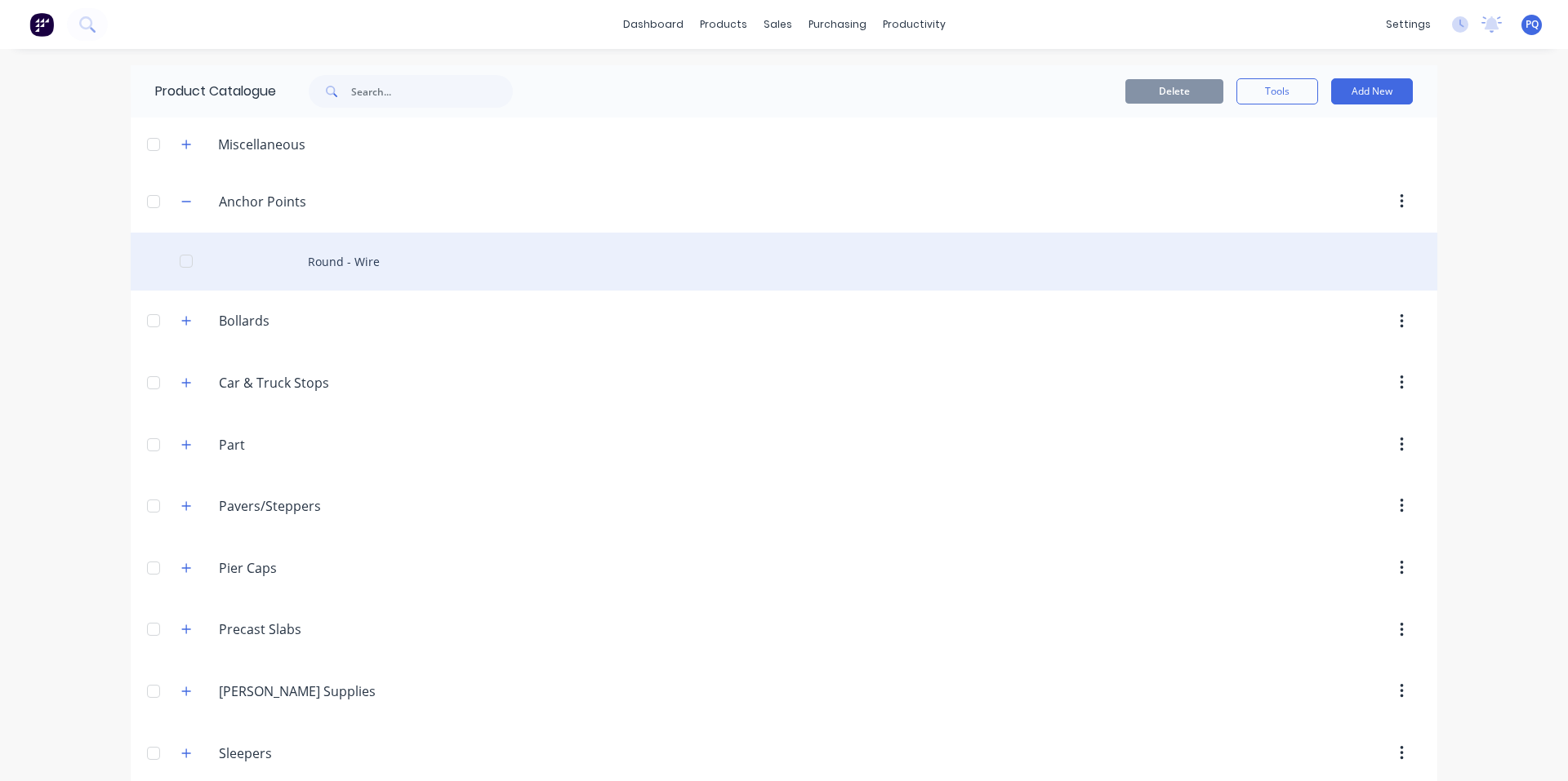
click at [269, 260] on div "Round - Wire" at bounding box center [784, 262] width 1307 height 58
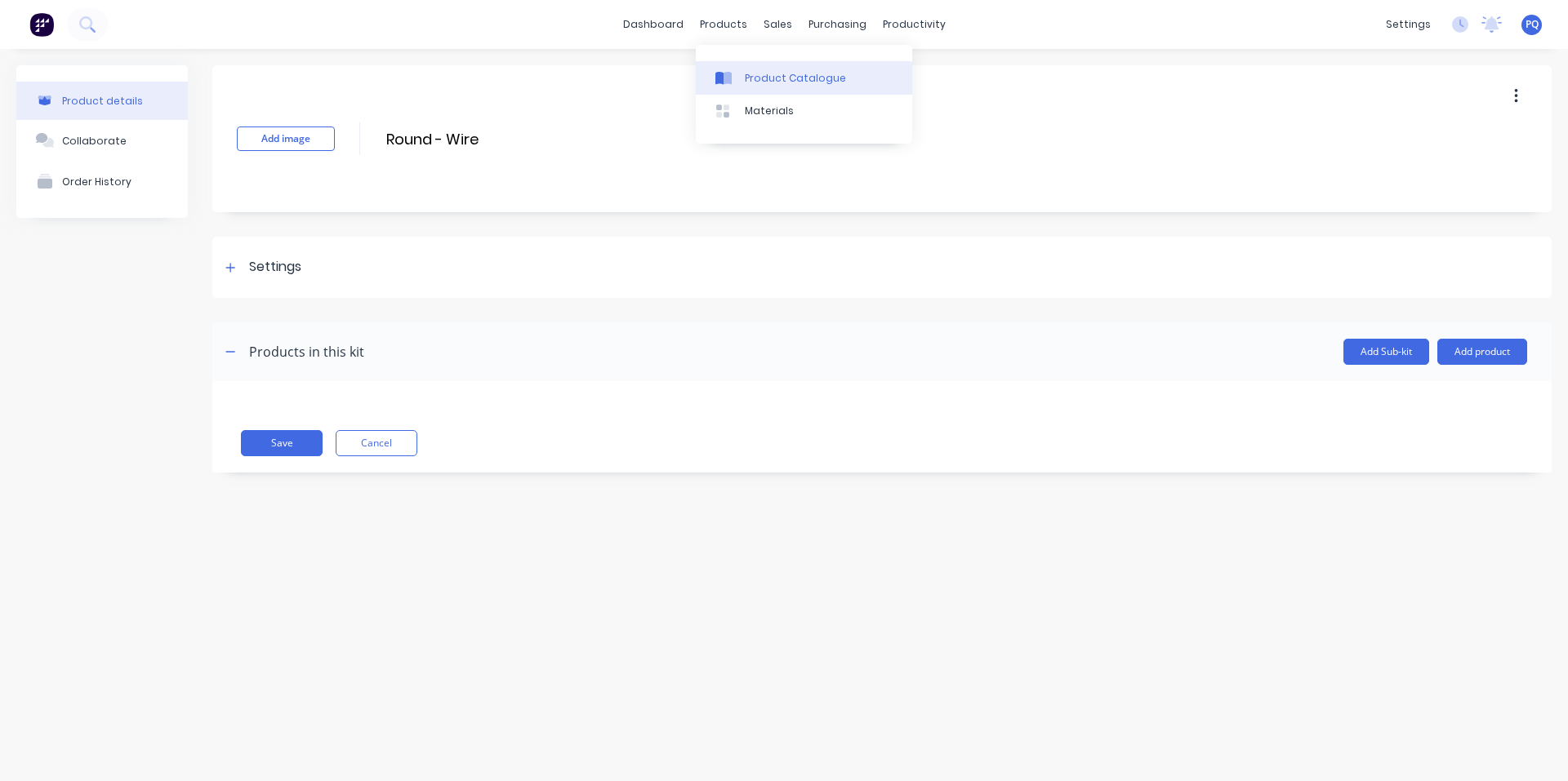
click at [762, 79] on div "Product Catalogue" at bounding box center [796, 79] width 101 height 14
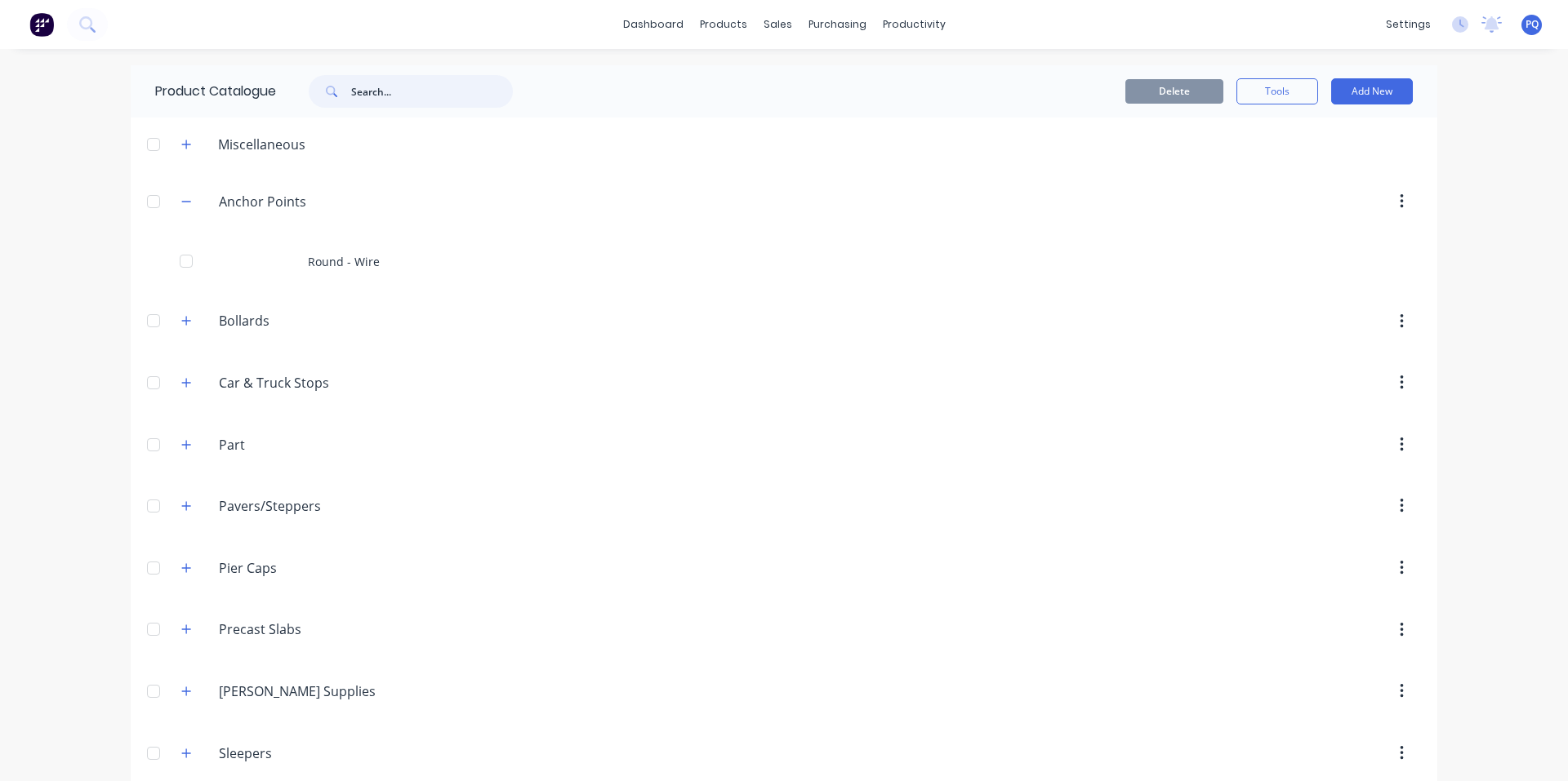
click at [397, 88] on input "text" at bounding box center [432, 91] width 162 height 33
paste input "1.8 Vogue Plain Grey"
type input "1.8 Vogue Plain Grey"
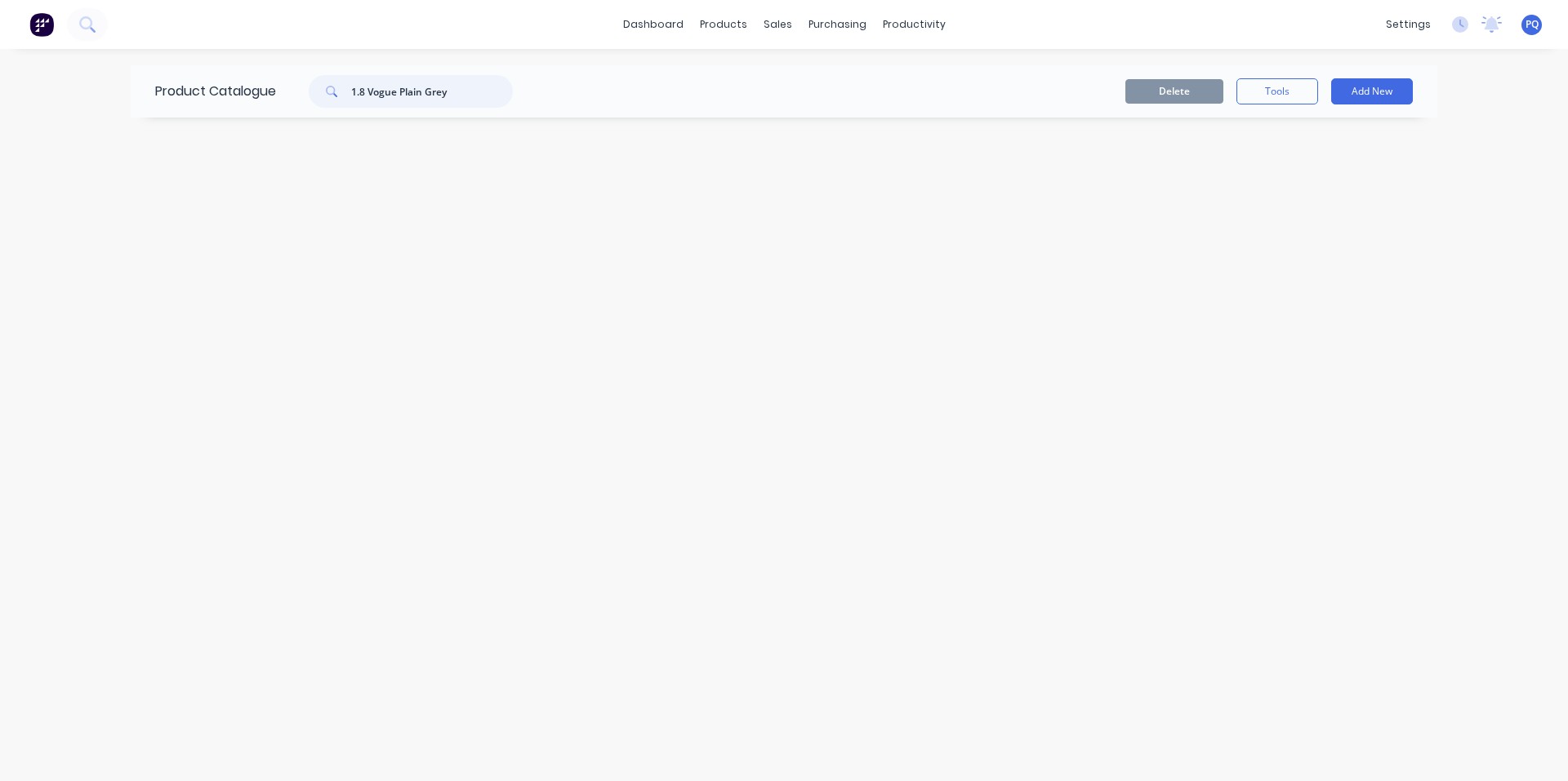
drag, startPoint x: 452, startPoint y: 103, endPoint x: 297, endPoint y: 80, distance: 156.7
click at [301, 82] on div "1.8 Vogue Plain Grey" at bounding box center [403, 91] width 220 height 33
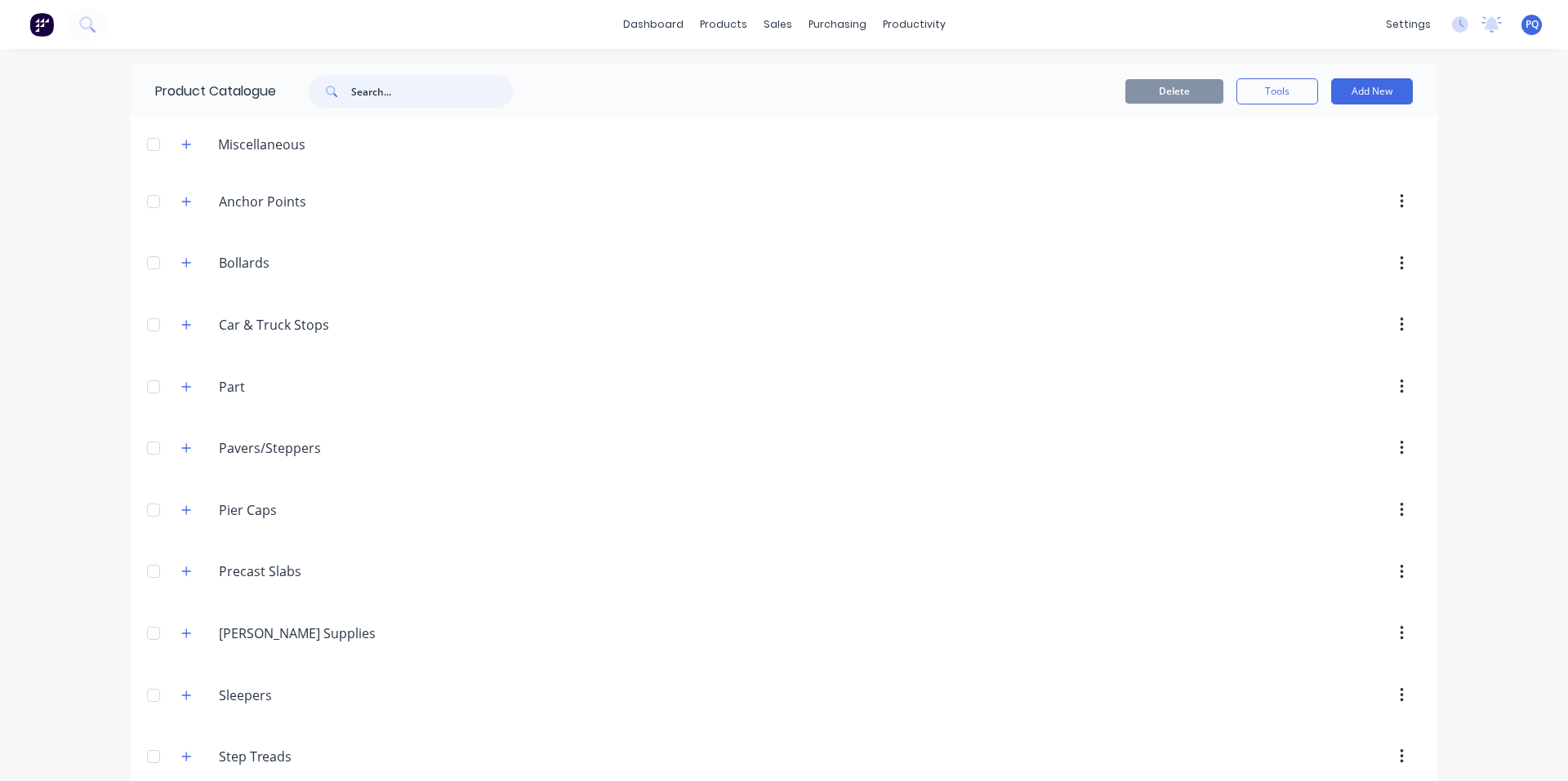
scroll to position [23, 0]
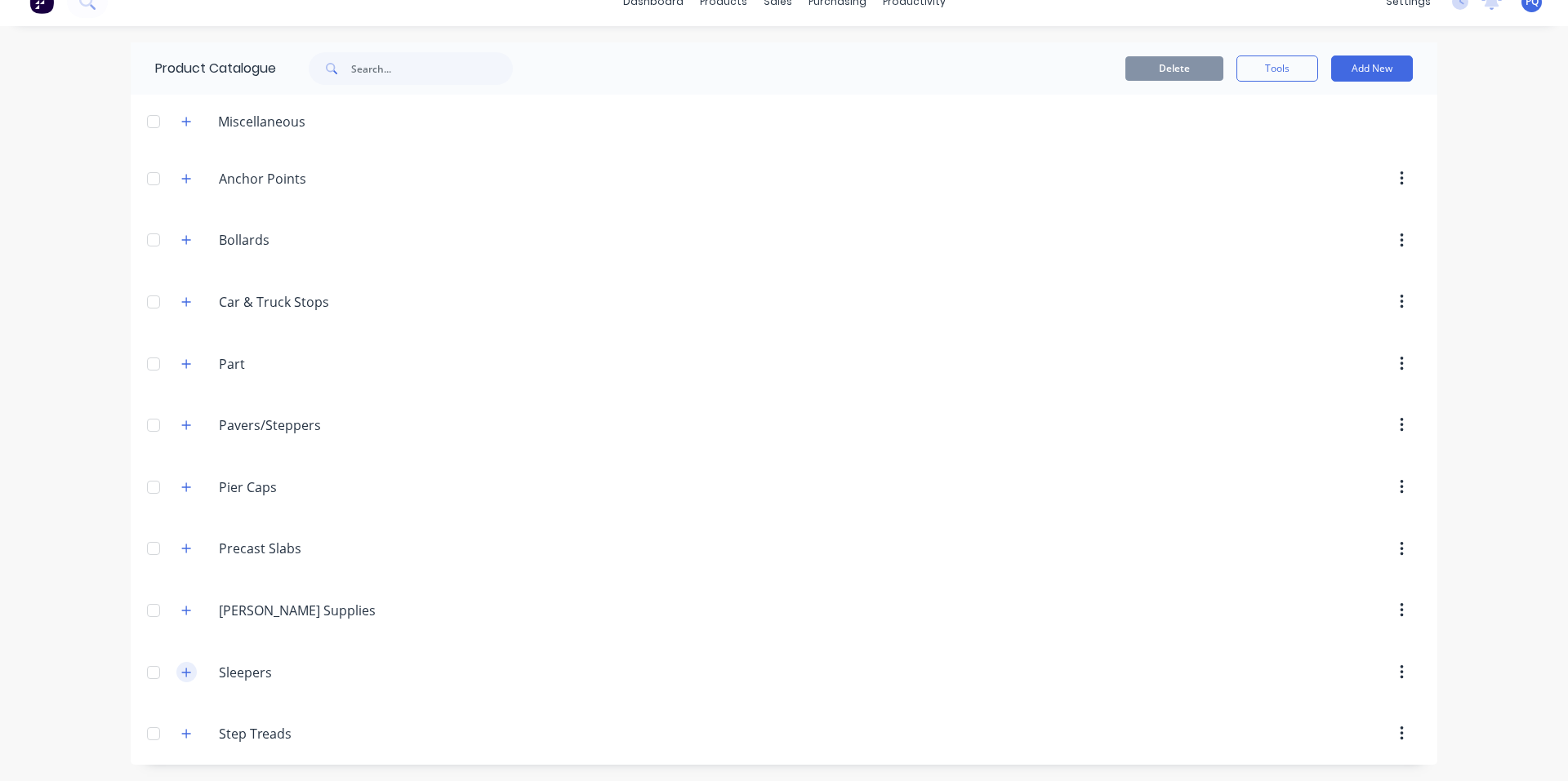
click at [176, 674] on button "button" at bounding box center [186, 672] width 21 height 21
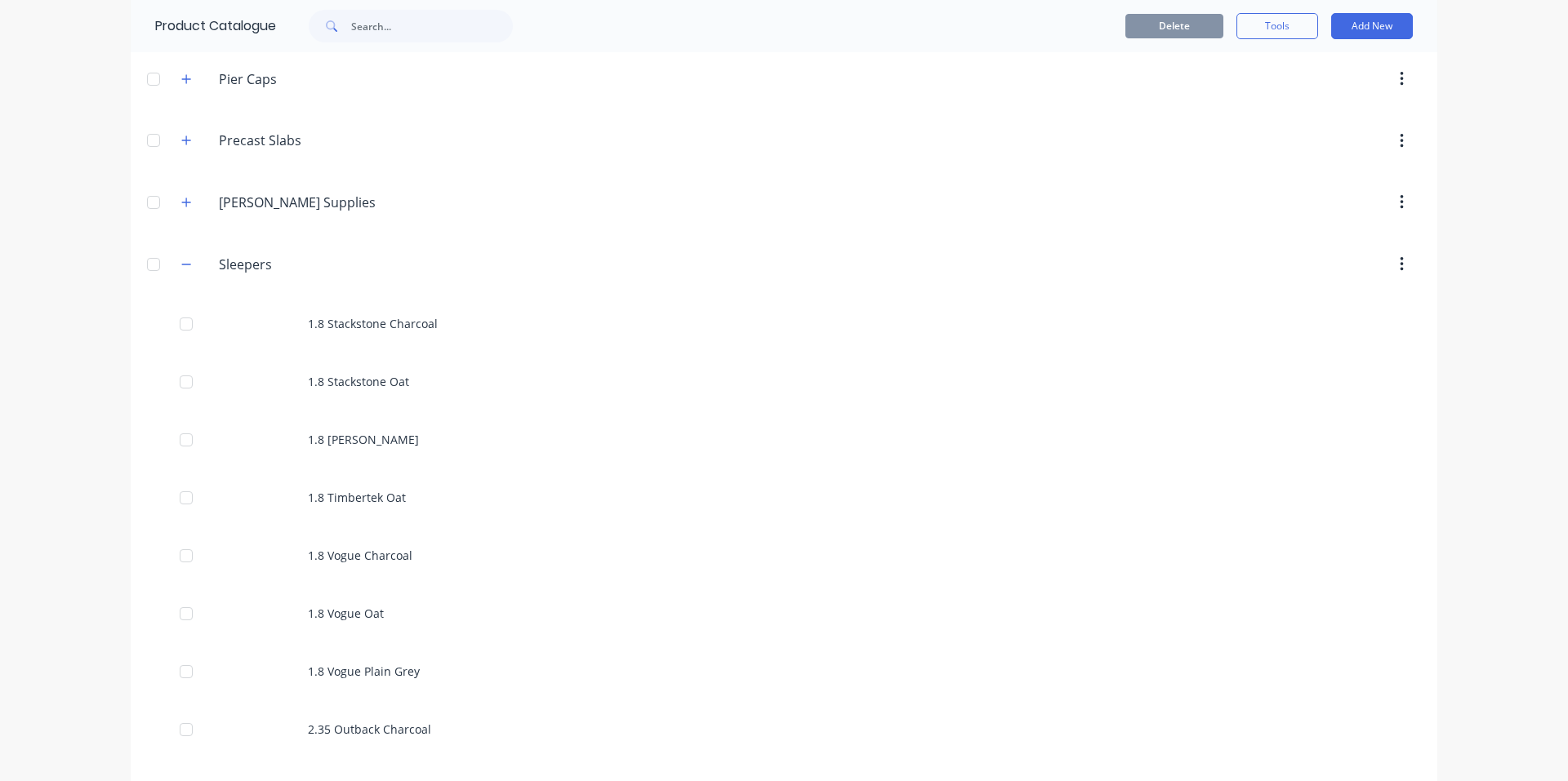
scroll to position [513, 0]
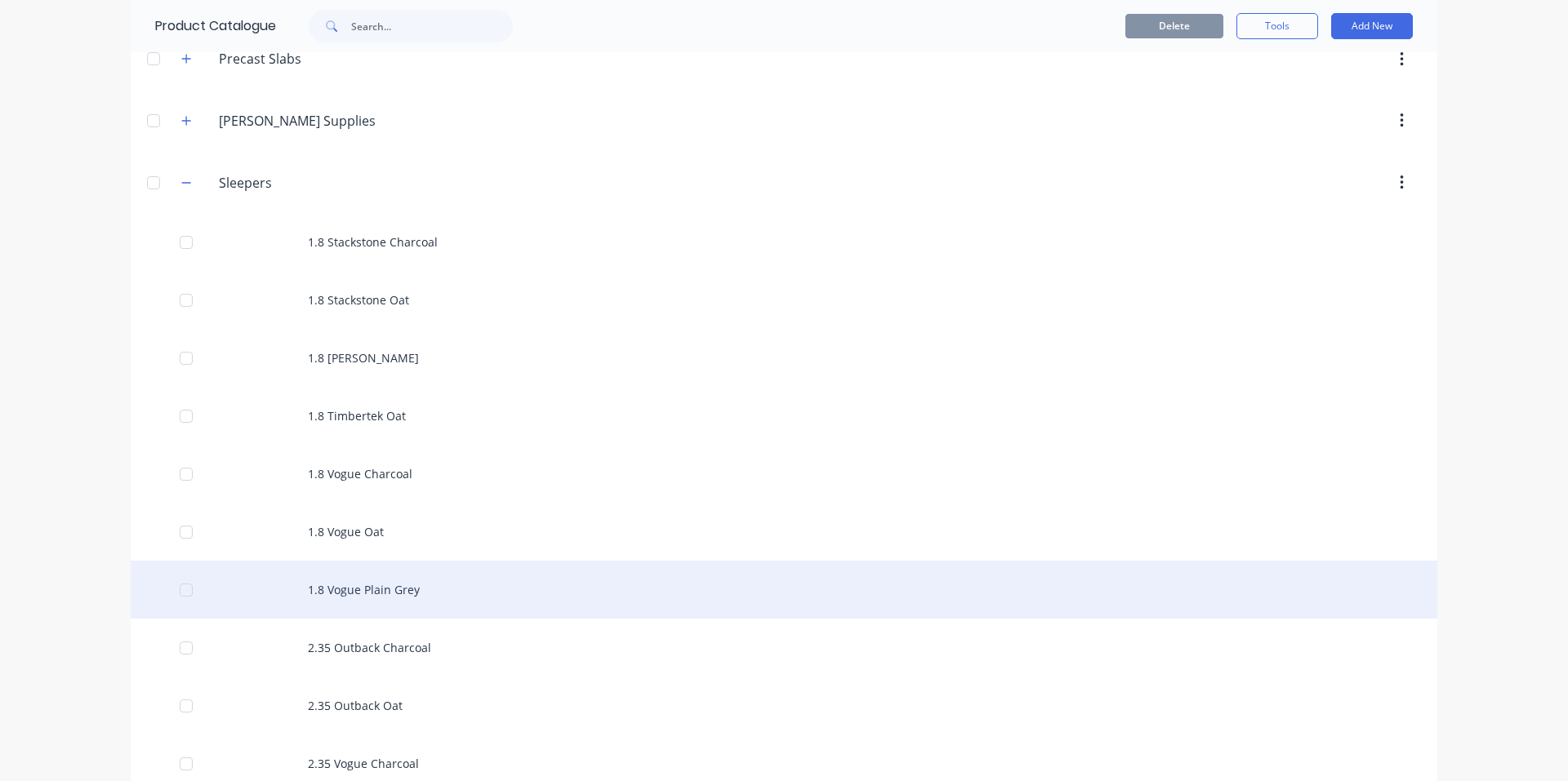
click at [375, 610] on div "1.8 Vogue Plain Grey" at bounding box center [784, 590] width 1307 height 58
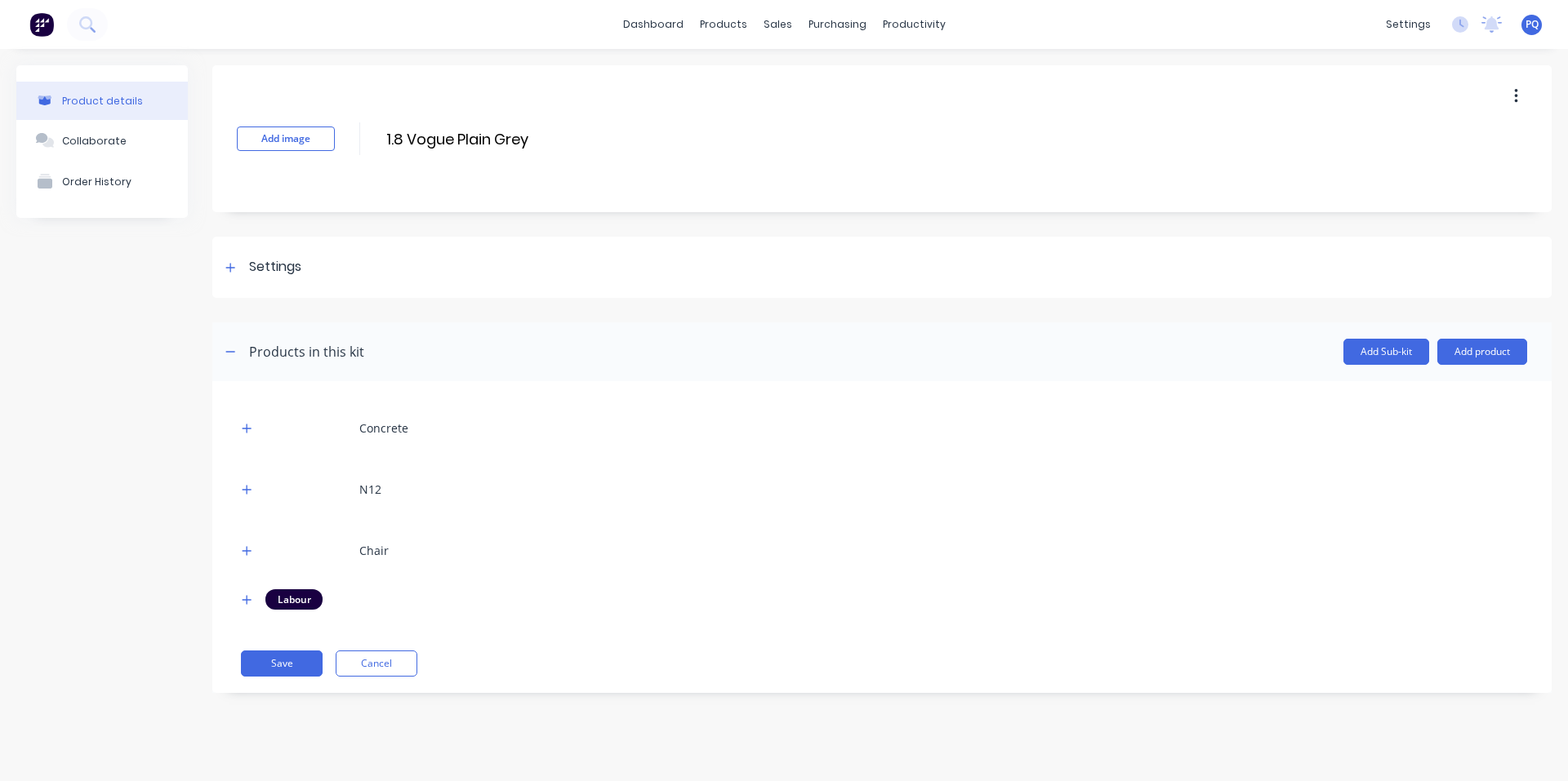
drag, startPoint x: 251, startPoint y: 427, endPoint x: 314, endPoint y: 462, distance: 72.1
click at [251, 428] on icon "button" at bounding box center [247, 428] width 10 height 12
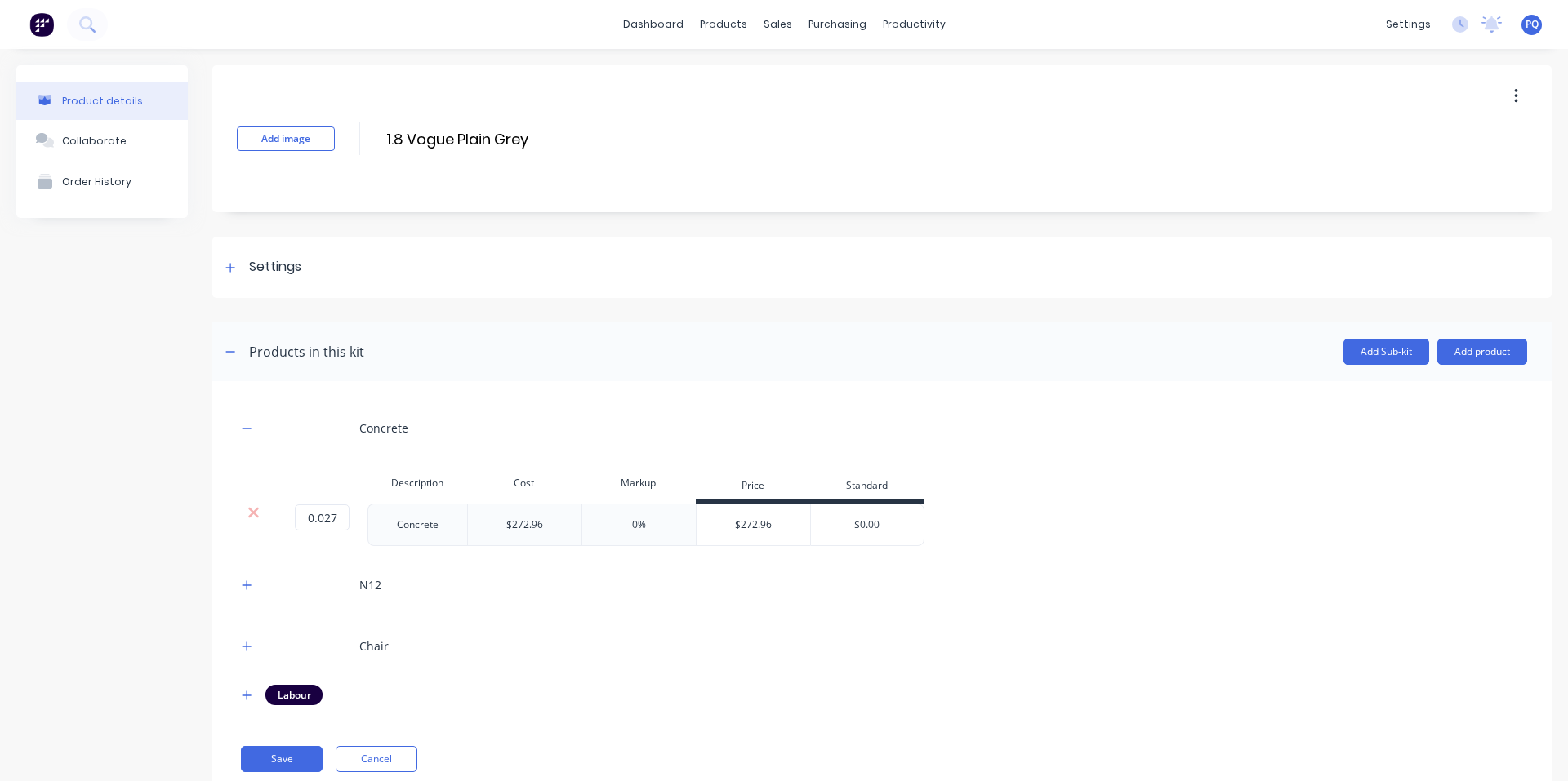
scroll to position [48, 0]
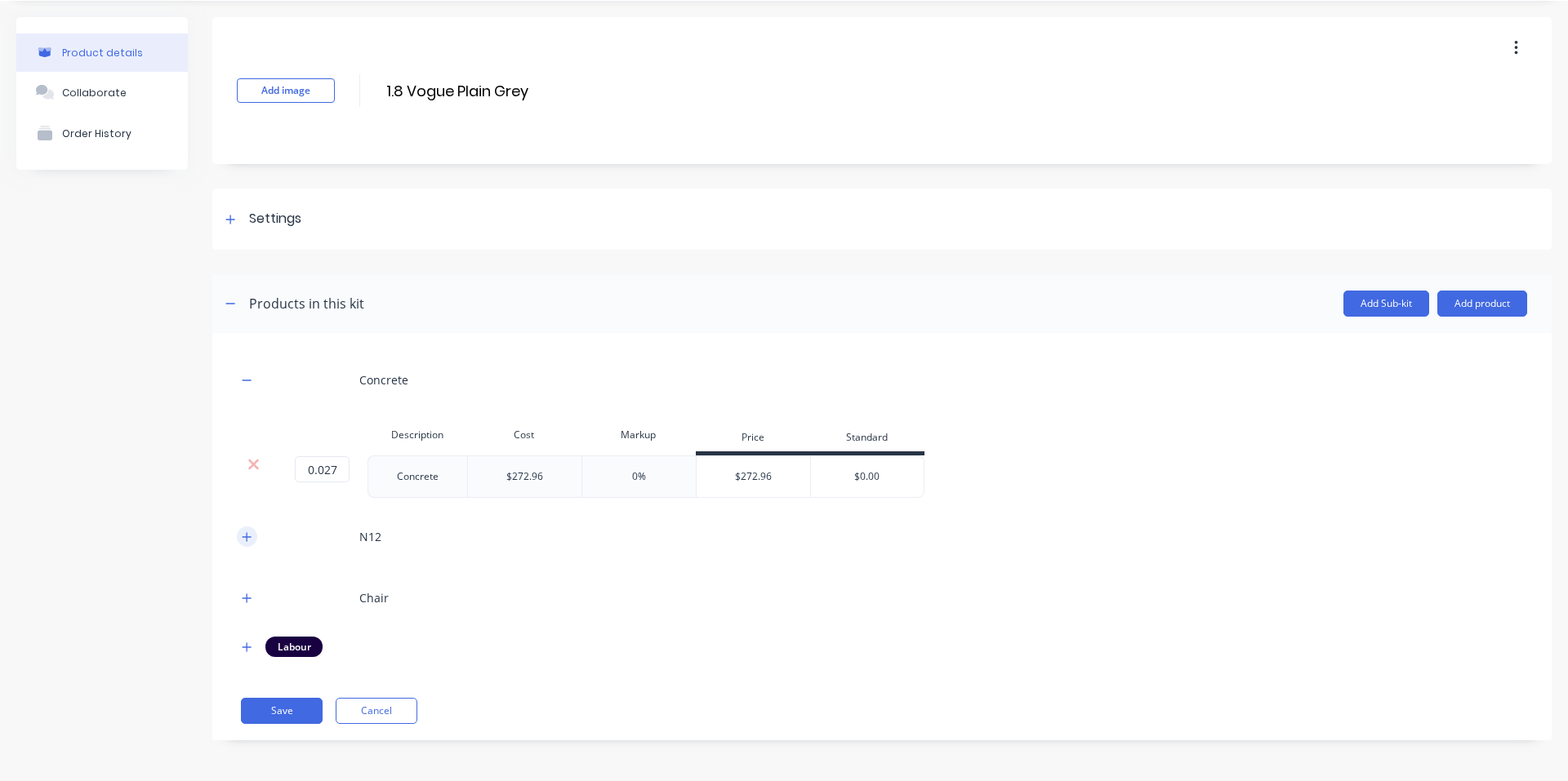
click at [247, 540] on icon "button" at bounding box center [247, 537] width 9 height 9
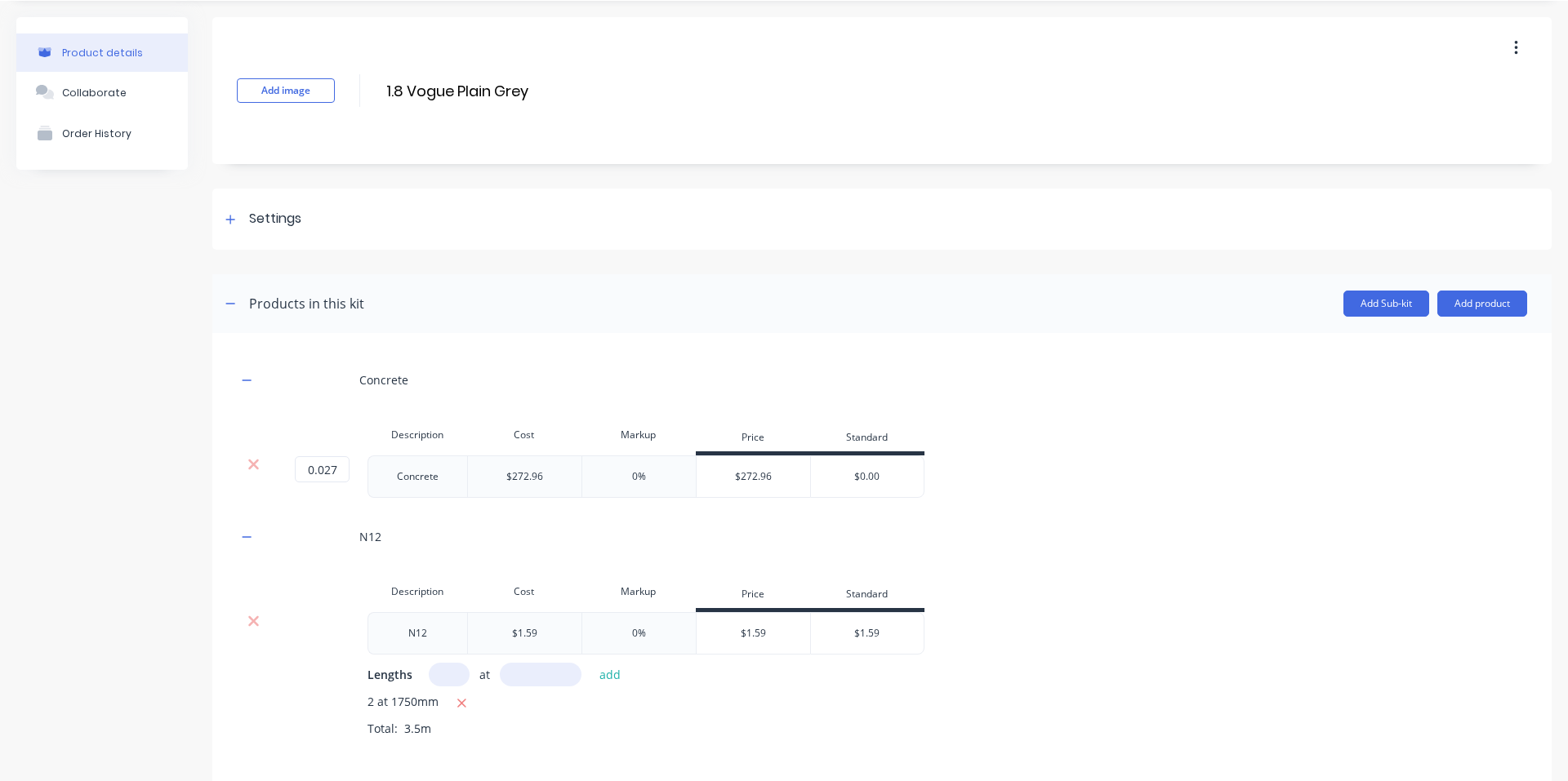
scroll to position [251, 0]
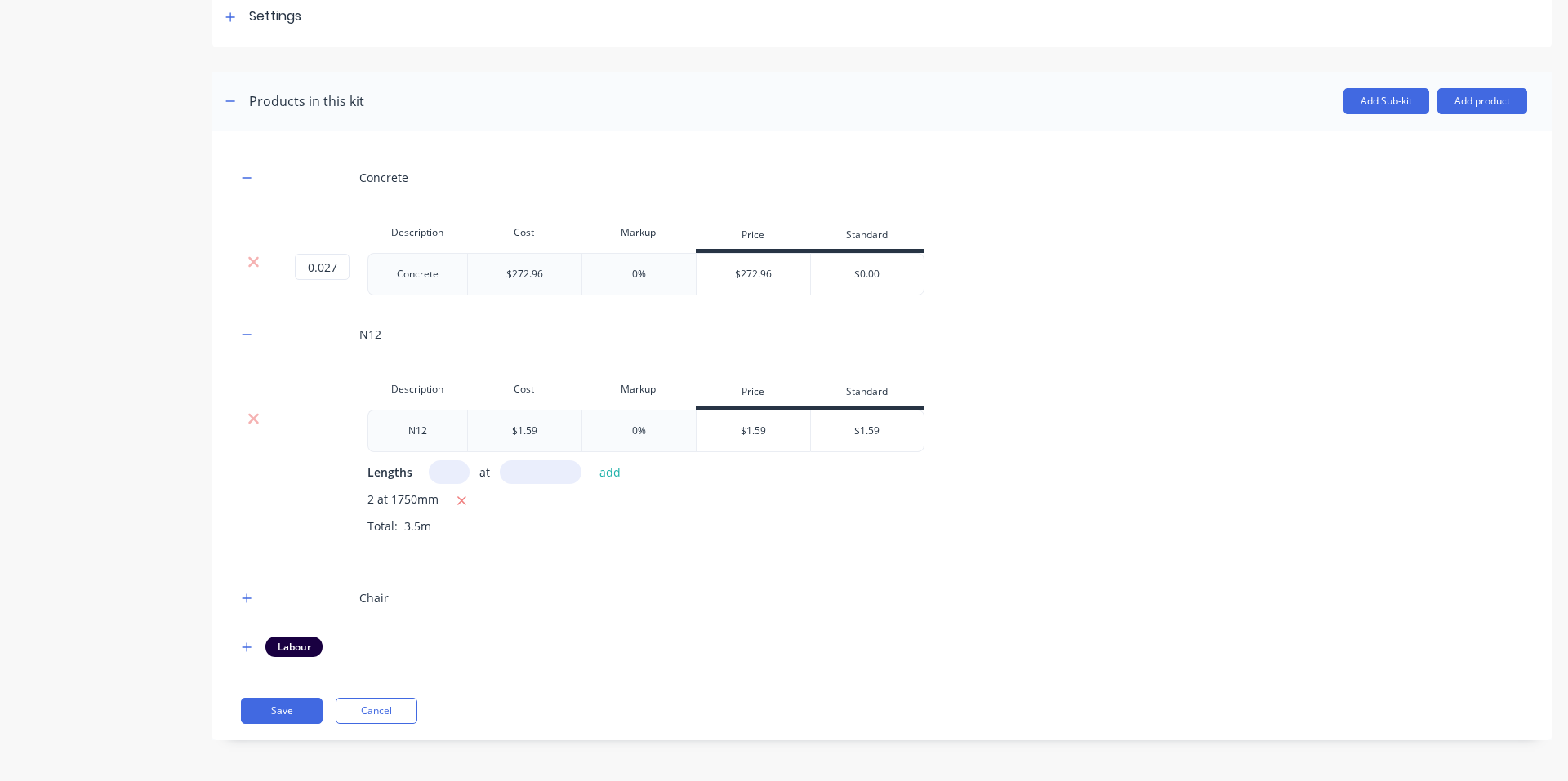
click at [237, 610] on div "Chair" at bounding box center [882, 599] width 1291 height 45
click at [246, 602] on icon "button" at bounding box center [247, 599] width 10 height 12
